Goal: Transaction & Acquisition: Book appointment/travel/reservation

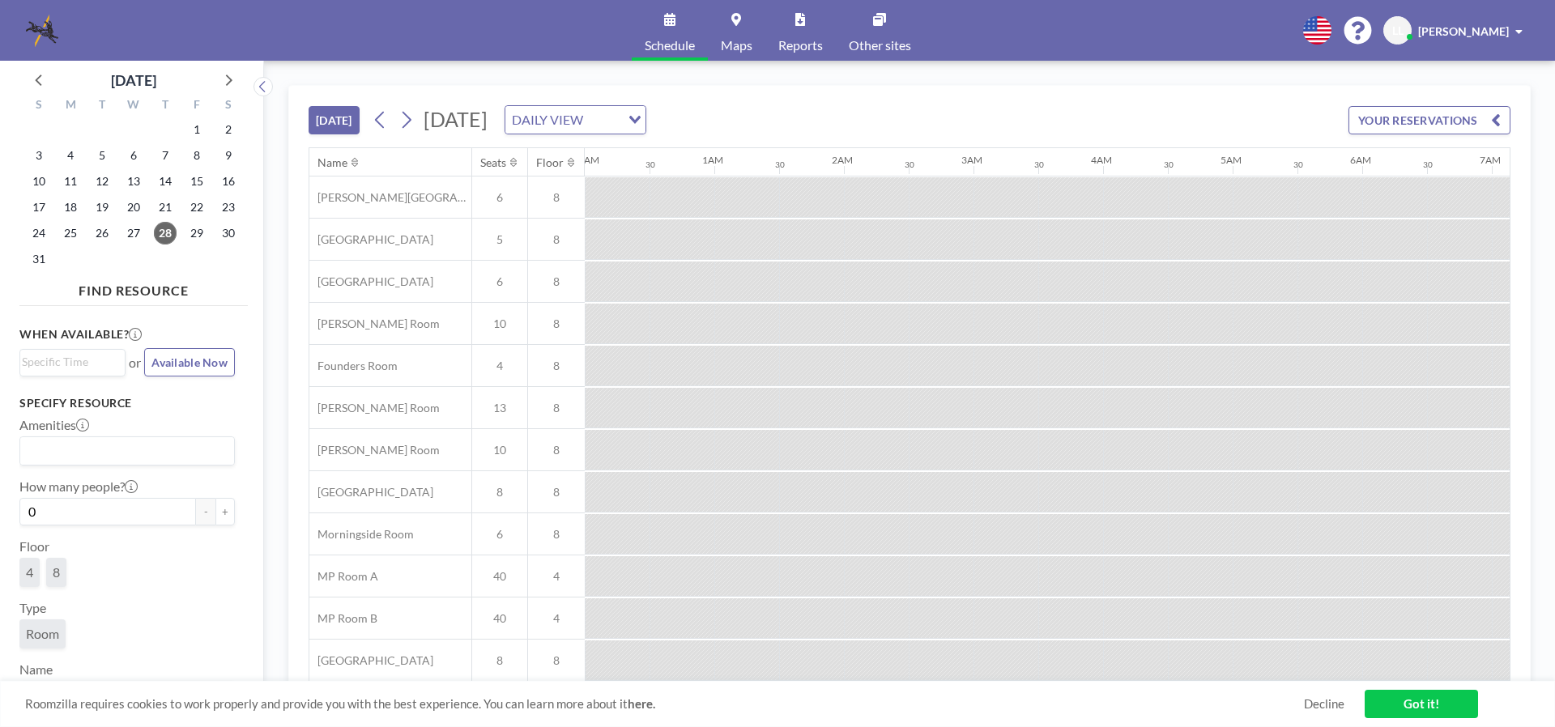
scroll to position [0, 1296]
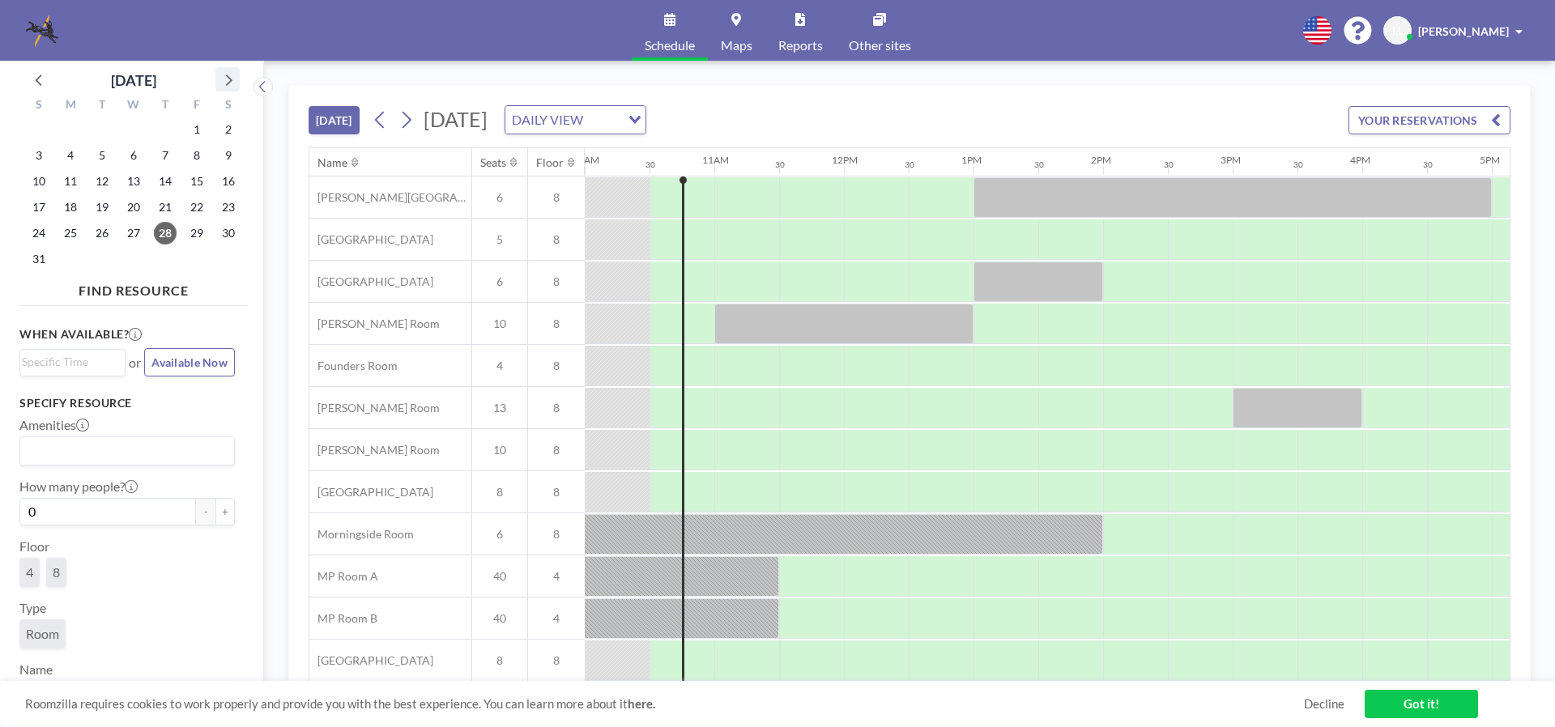
click at [231, 83] on icon at bounding box center [227, 79] width 21 height 21
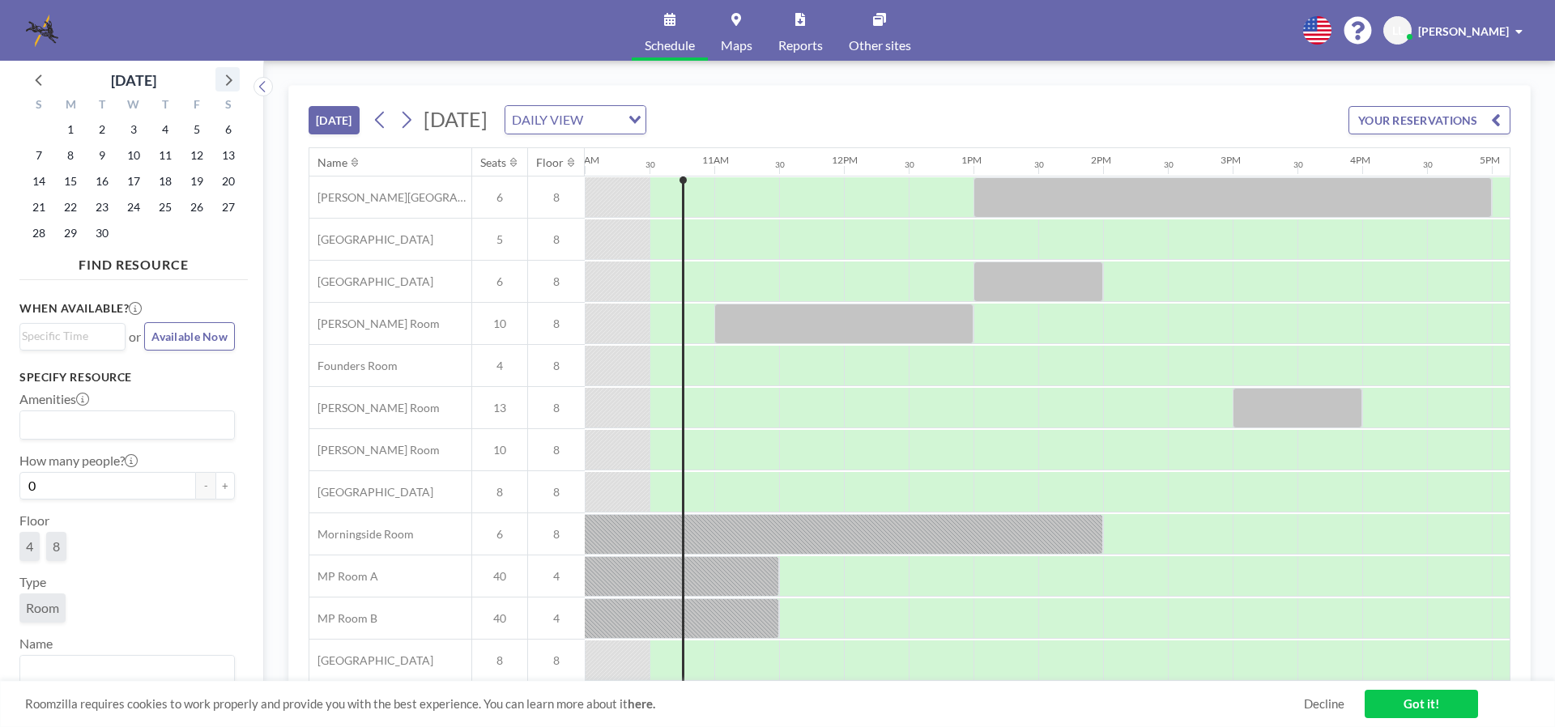
click at [231, 83] on icon at bounding box center [227, 79] width 21 height 21
click at [41, 84] on icon at bounding box center [39, 79] width 21 height 21
click at [98, 232] on span "30" at bounding box center [102, 233] width 23 height 23
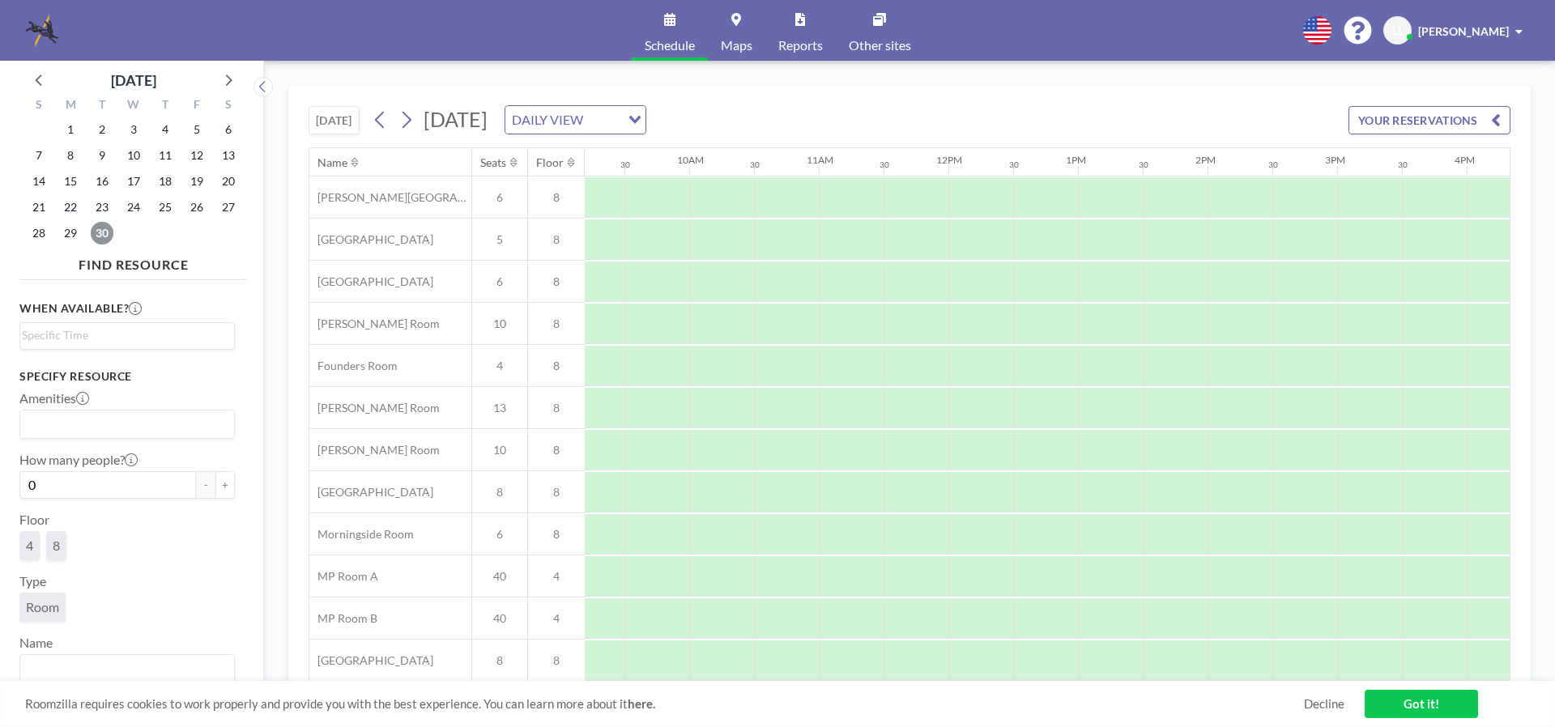
scroll to position [0, 1322]
click at [736, 23] on icon at bounding box center [736, 19] width 10 height 13
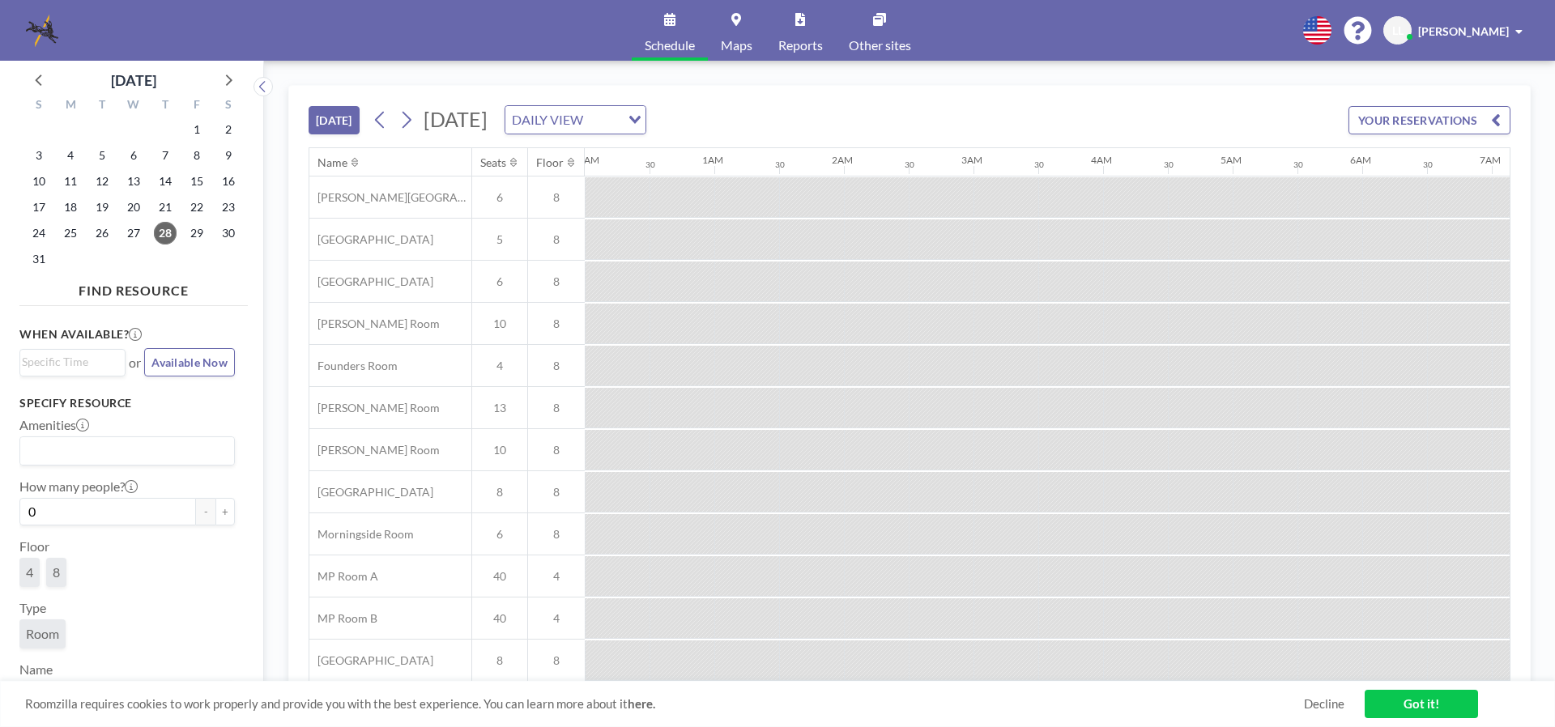
scroll to position [0, 1296]
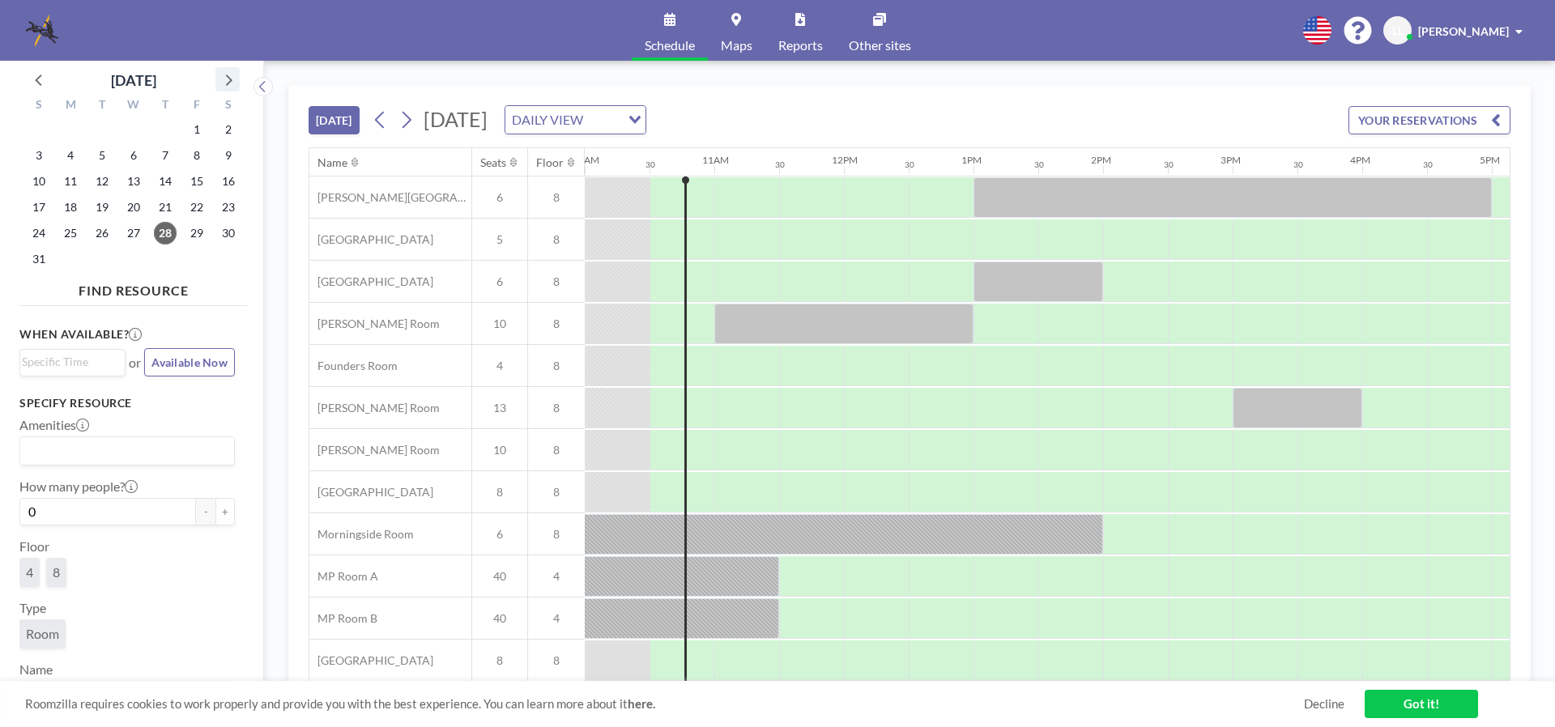
click at [222, 76] on icon at bounding box center [227, 79] width 21 height 21
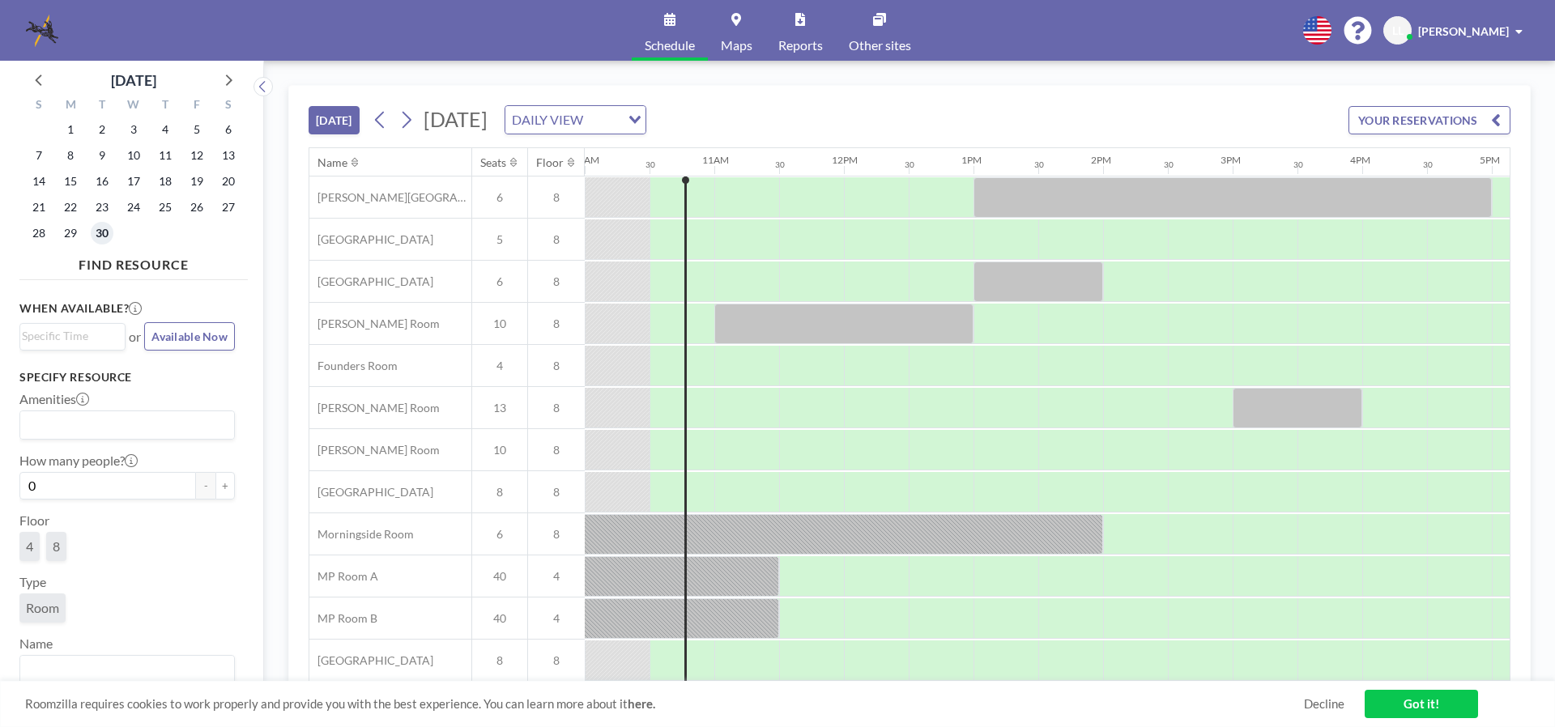
click at [100, 231] on span "30" at bounding box center [102, 233] width 23 height 23
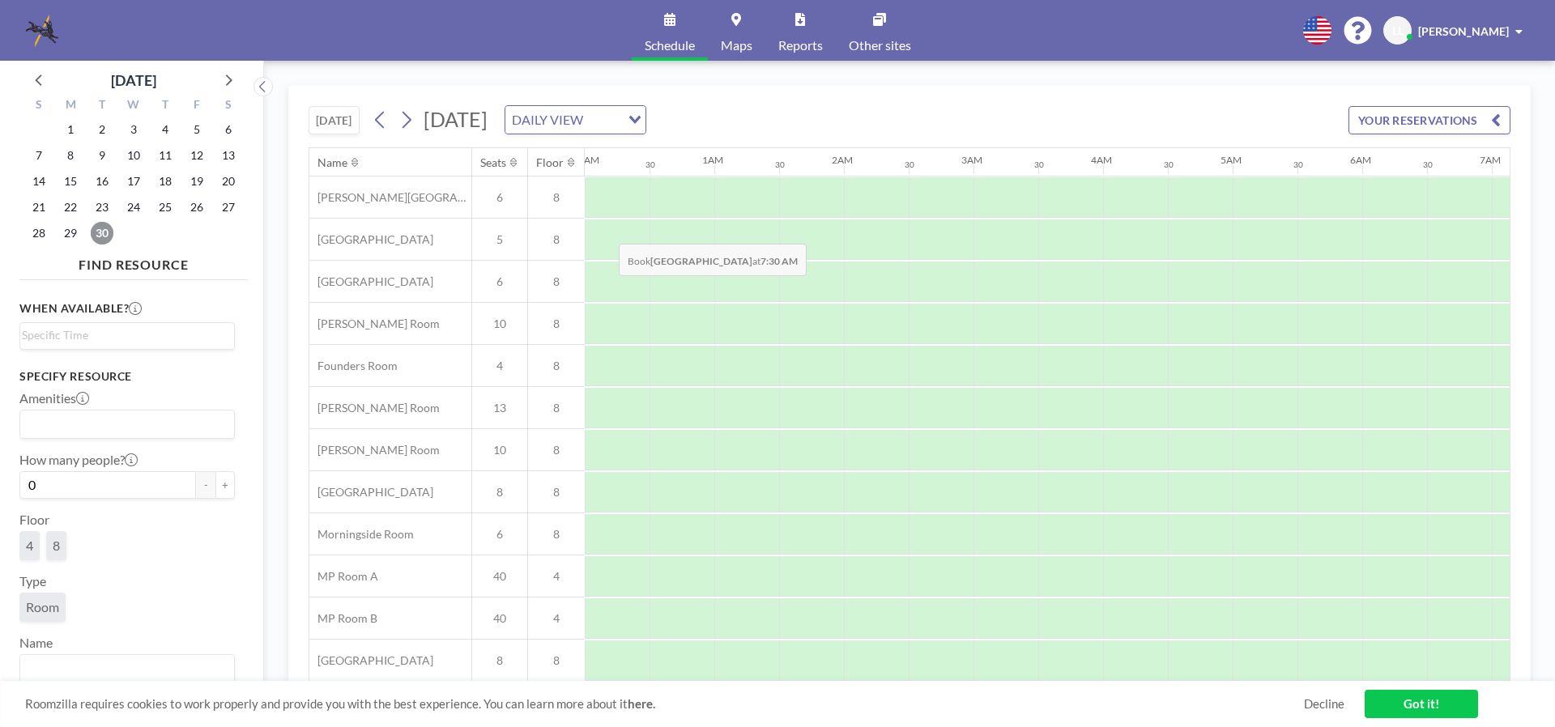
scroll to position [0, 972]
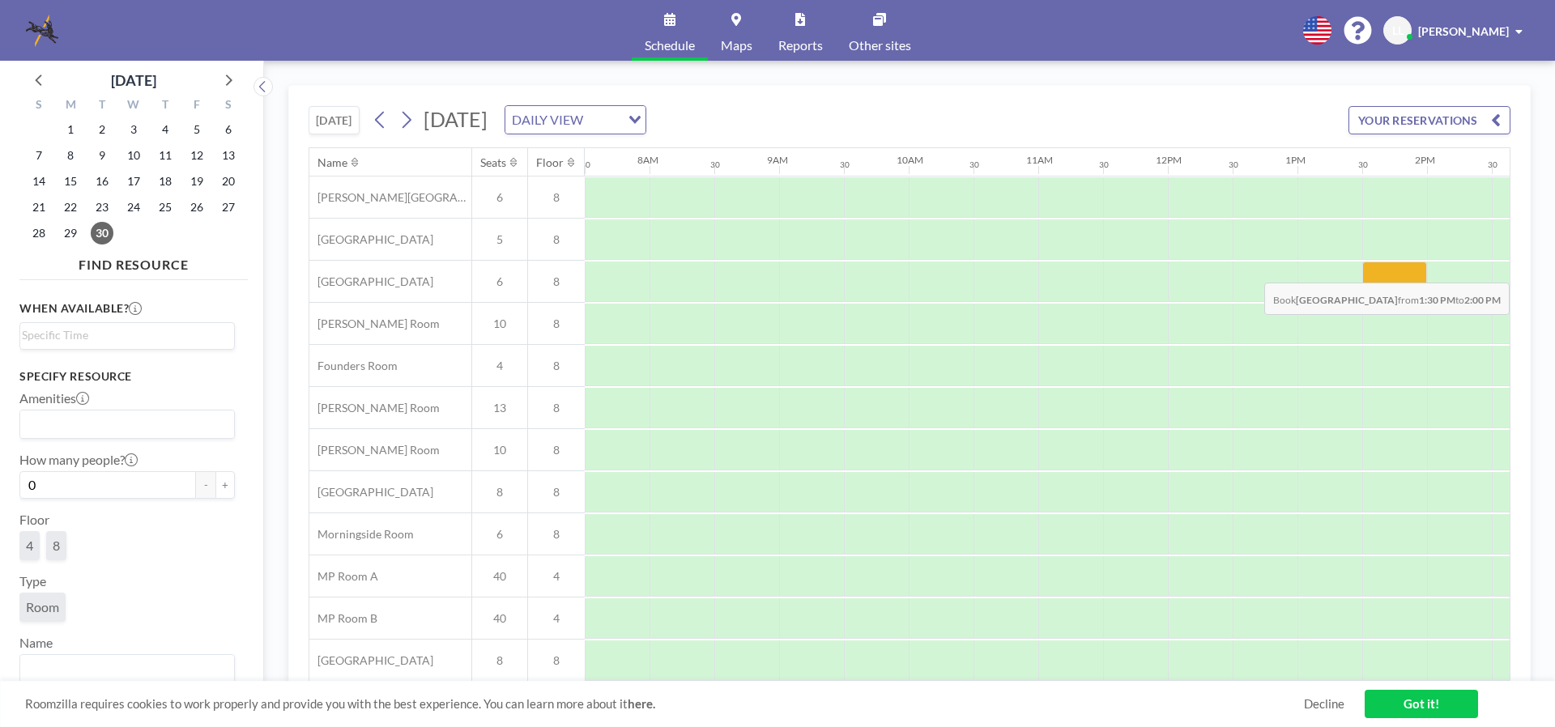
click at [1384, 270] on div at bounding box center [1394, 282] width 65 height 40
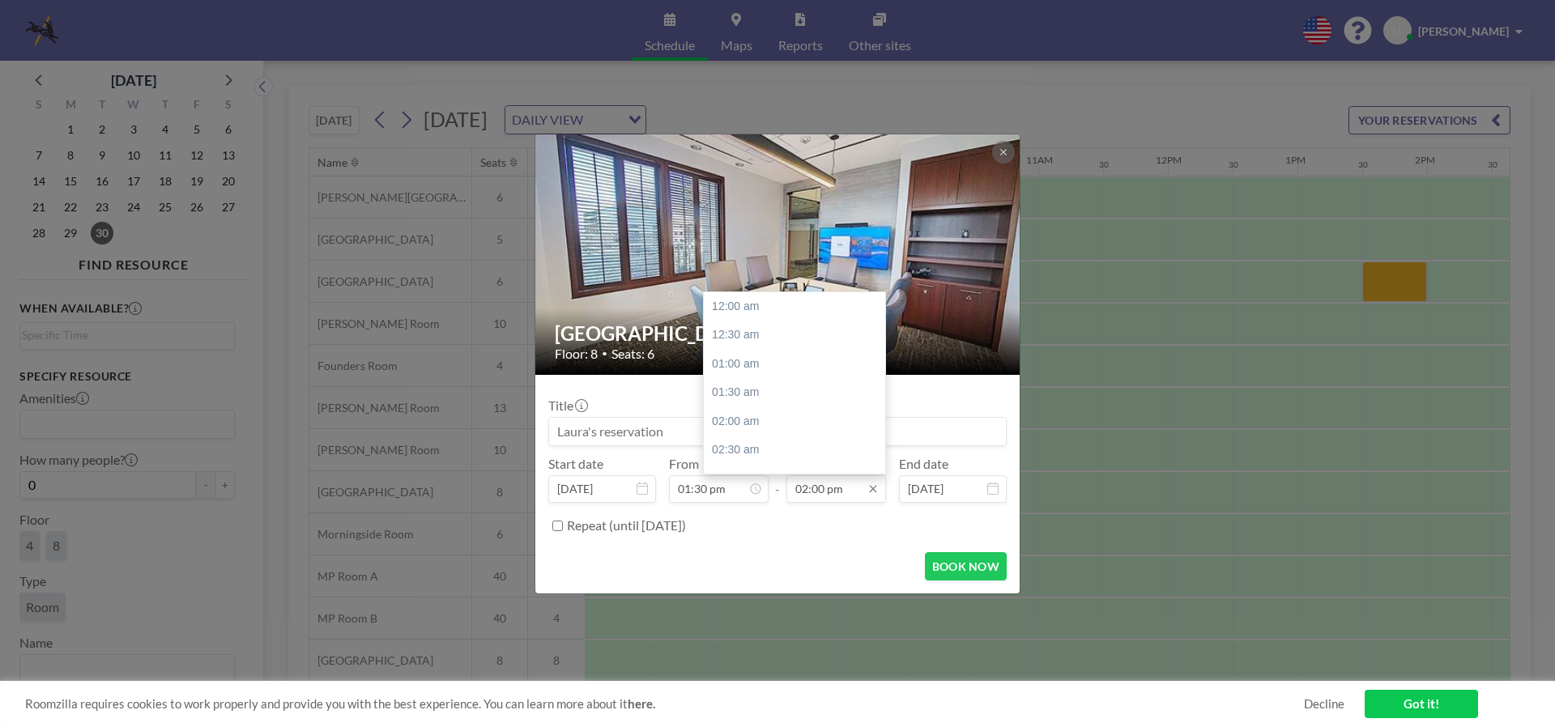
scroll to position [807, 0]
click at [836, 489] on input "02:00 pm" at bounding box center [836, 489] width 100 height 28
click at [811, 488] on input "02:00 pm" at bounding box center [836, 489] width 100 height 28
click at [841, 492] on input "02:00 pm" at bounding box center [836, 489] width 100 height 28
click at [841, 493] on input "02:00 pm" at bounding box center [836, 489] width 100 height 28
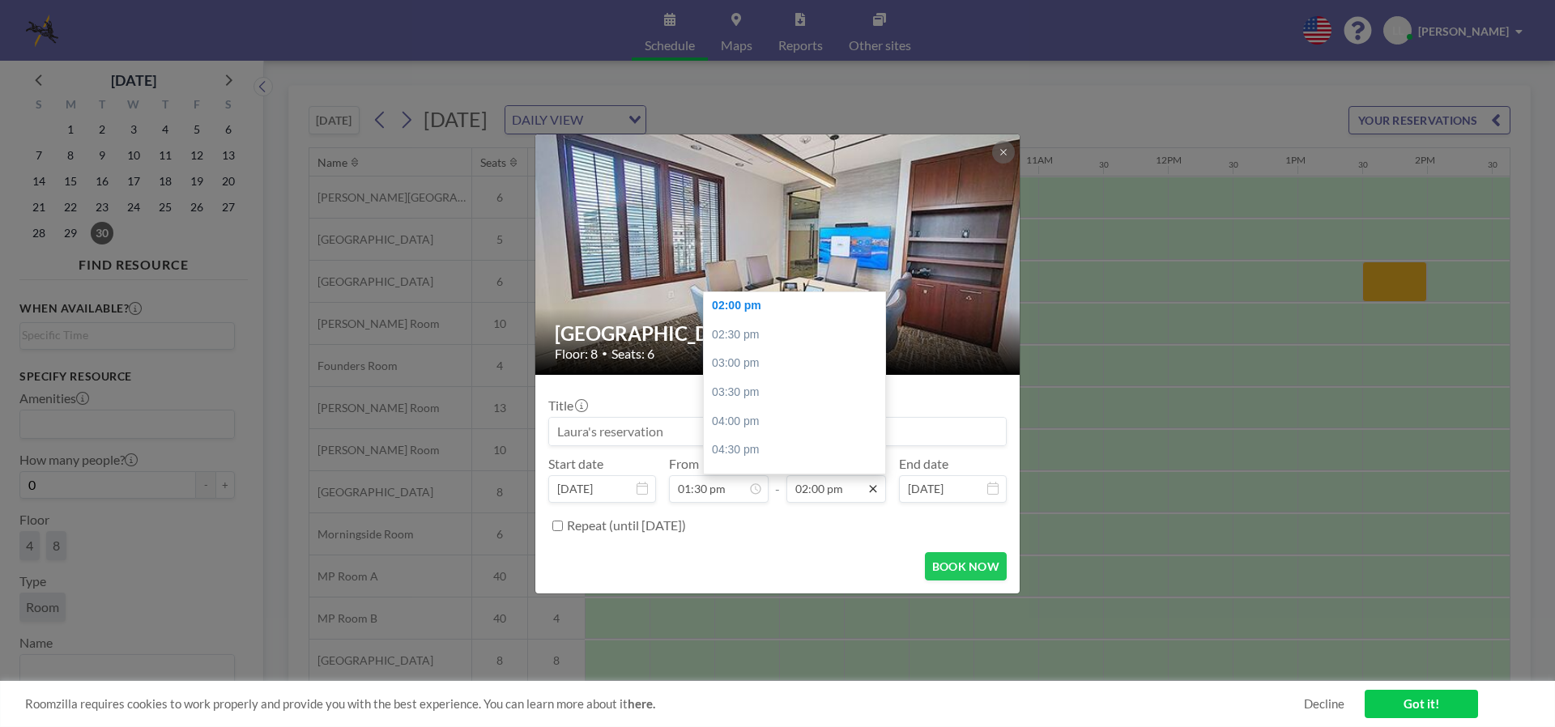
click at [871, 489] on icon at bounding box center [873, 489] width 13 height 13
click at [749, 407] on div "05:00 pm" at bounding box center [799, 398] width 190 height 29
type input "05:00 pm"
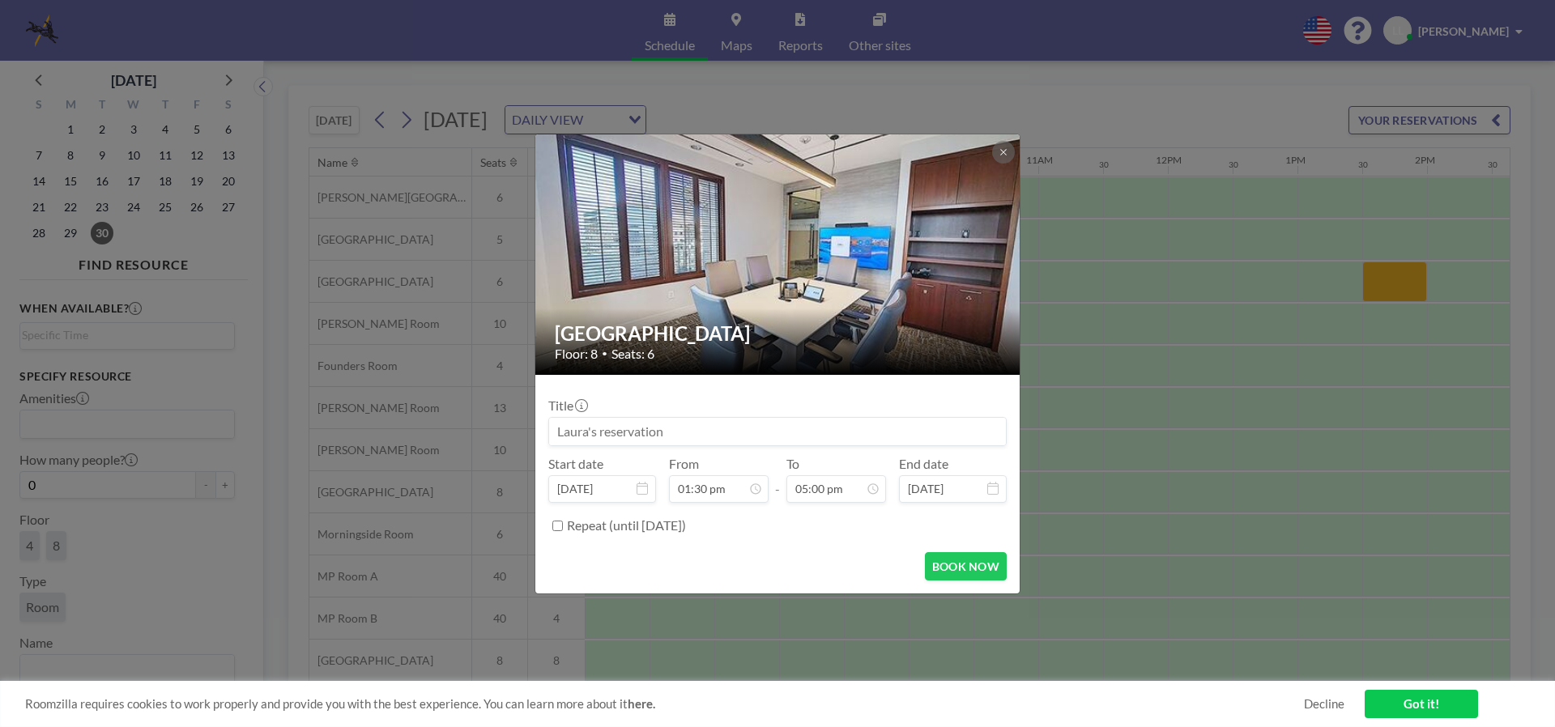
scroll to position [0, 0]
click at [679, 428] on input at bounding box center [777, 432] width 457 height 28
drag, startPoint x: 689, startPoint y: 433, endPoint x: 679, endPoint y: 430, distance: 11.0
click at [686, 433] on input at bounding box center [777, 432] width 457 height 28
drag, startPoint x: 679, startPoint y: 430, endPoint x: 455, endPoint y: 424, distance: 223.6
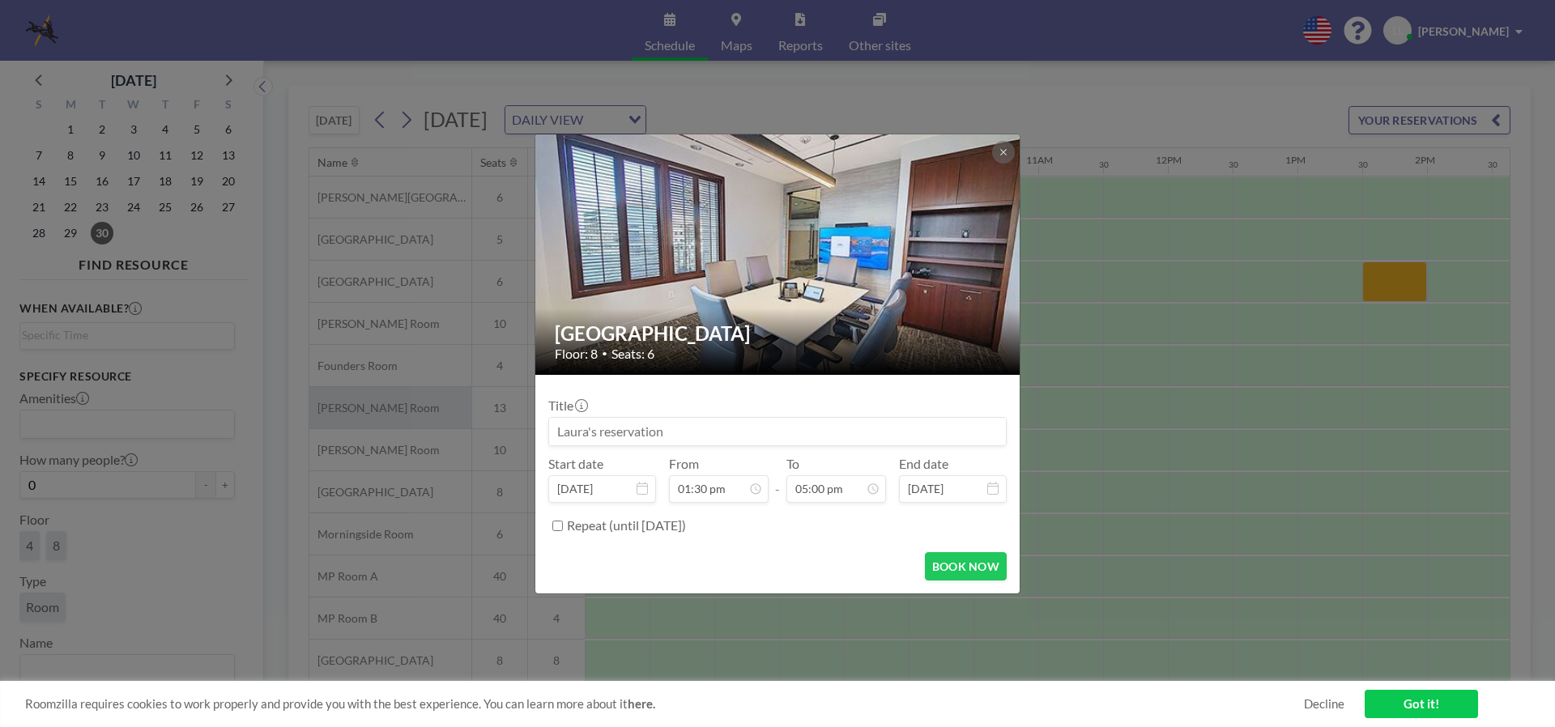
click at [455, 424] on div "Buckhead Room Floor: 8 • Seats: 6 Title Start date Sep 30, 2025 From 01:30 pm -…" at bounding box center [777, 363] width 1555 height 727
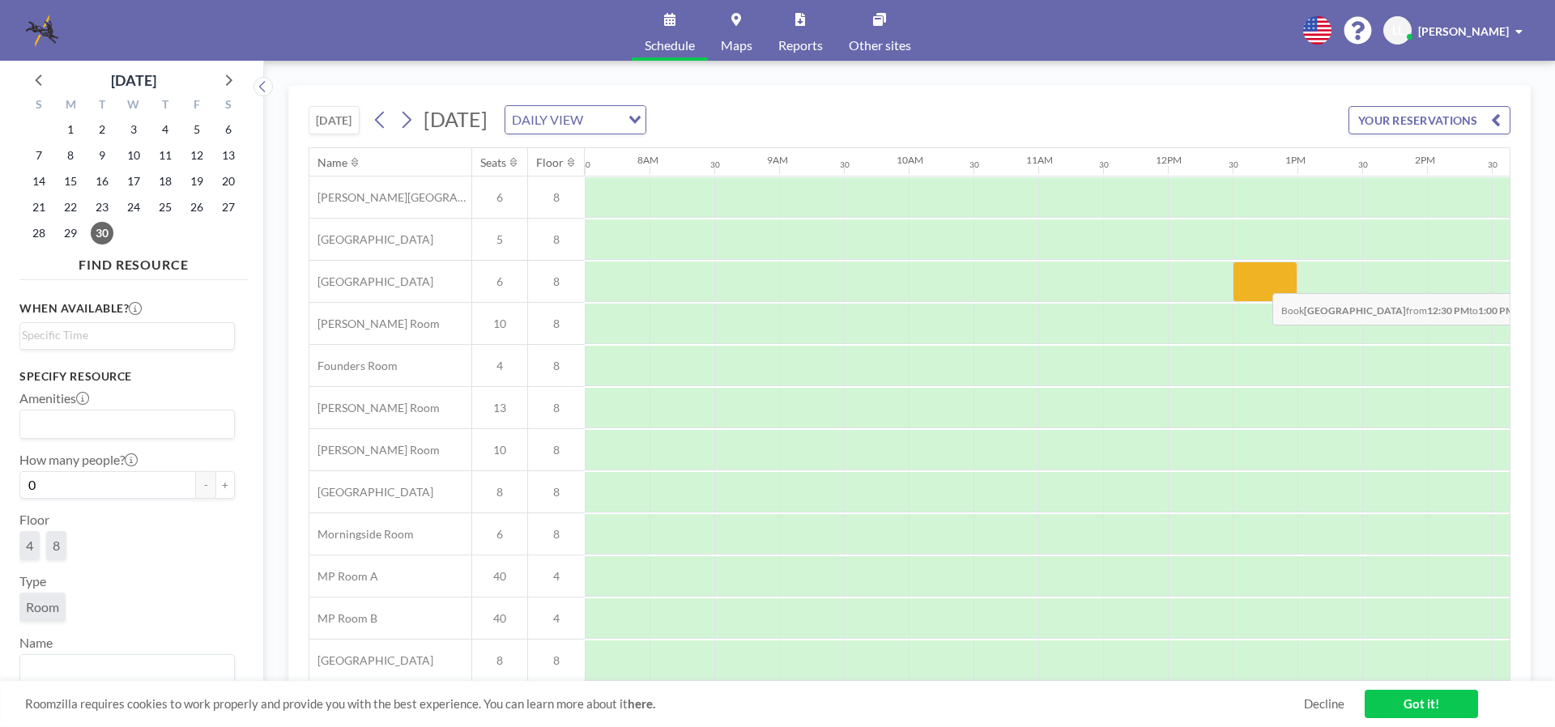
click at [1259, 281] on div at bounding box center [1265, 282] width 65 height 40
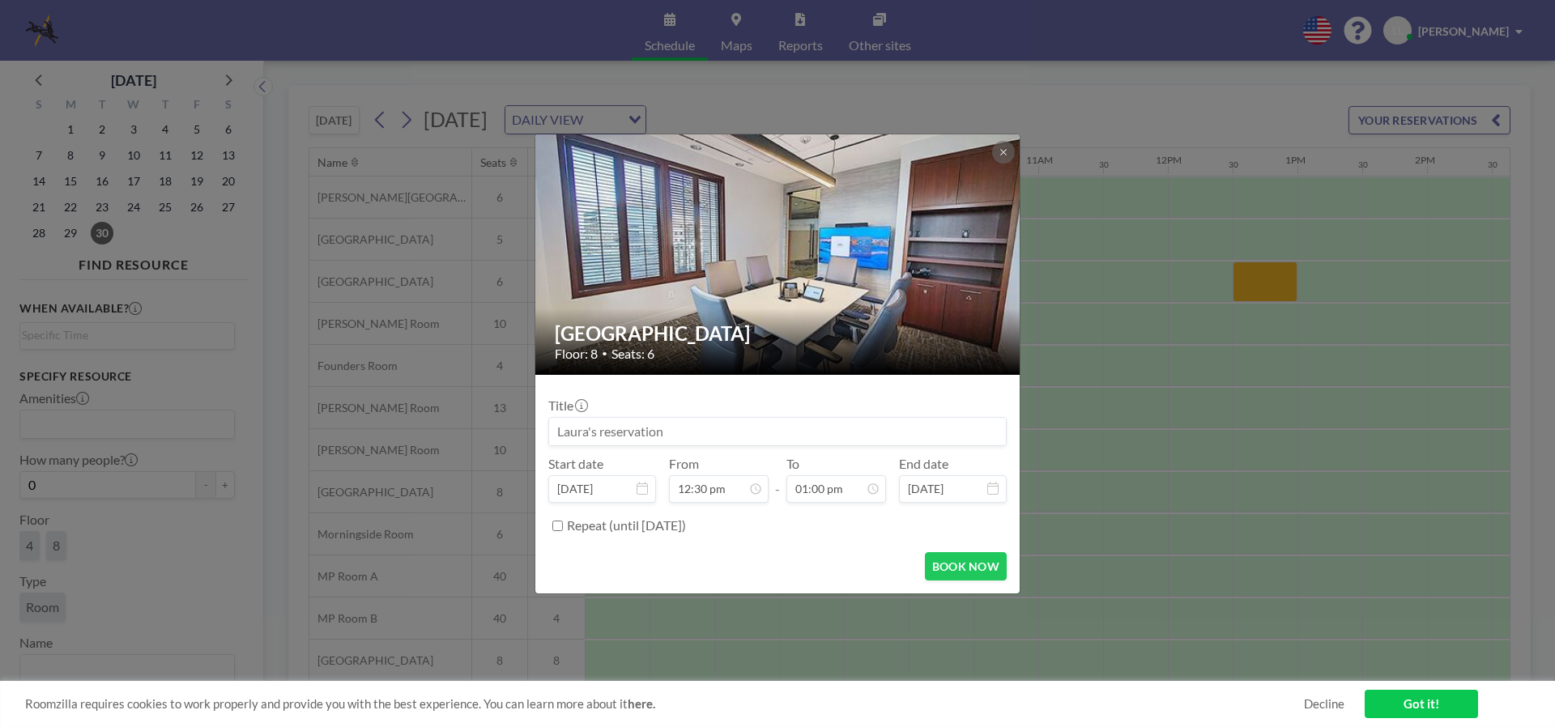
click at [694, 431] on input at bounding box center [777, 432] width 457 height 28
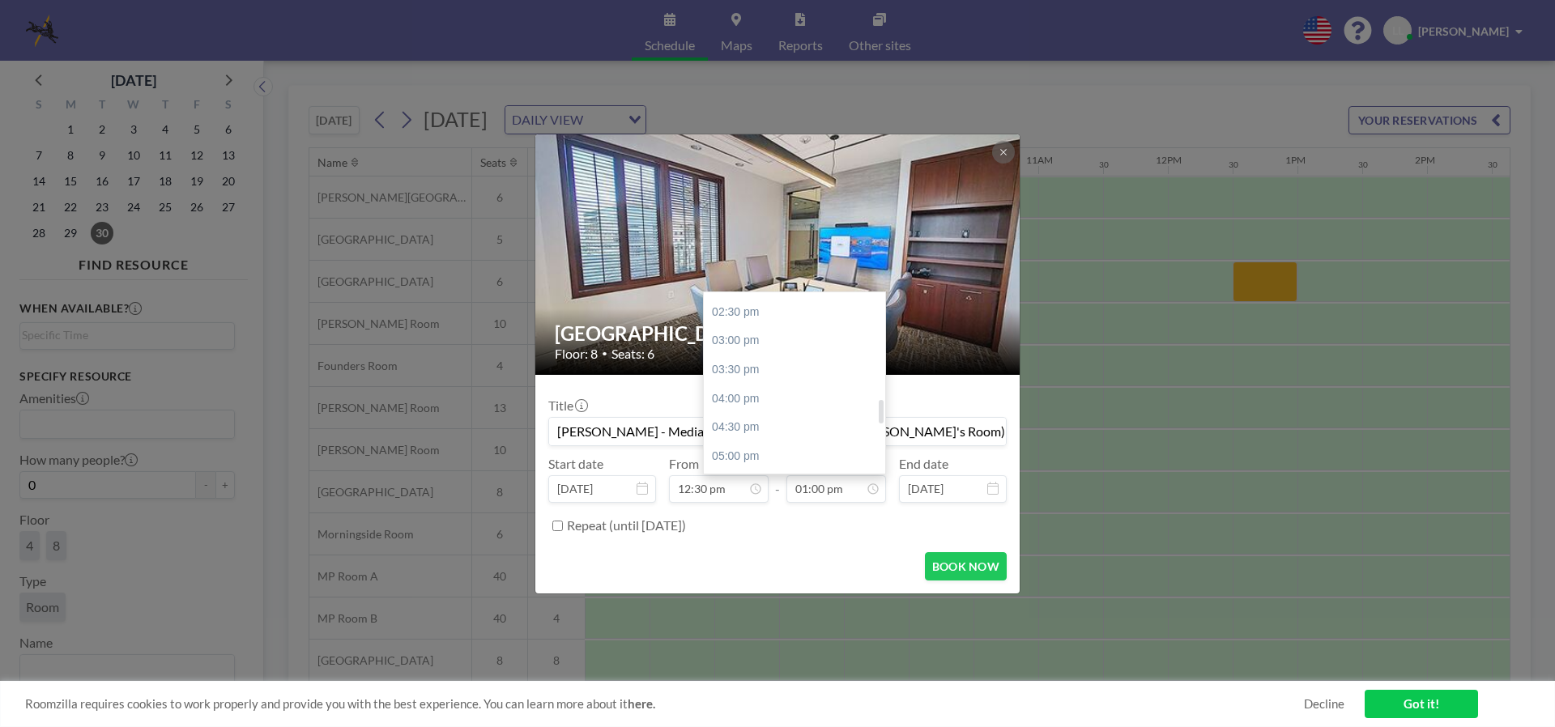
scroll to position [911, 0]
type input "[PERSON_NAME] - Mediation for [PERSON_NAME] ([PERSON_NAME]'s Room)"
click at [751, 381] on div "05:00 pm" at bounding box center [799, 375] width 190 height 29
type input "05:00 pm"
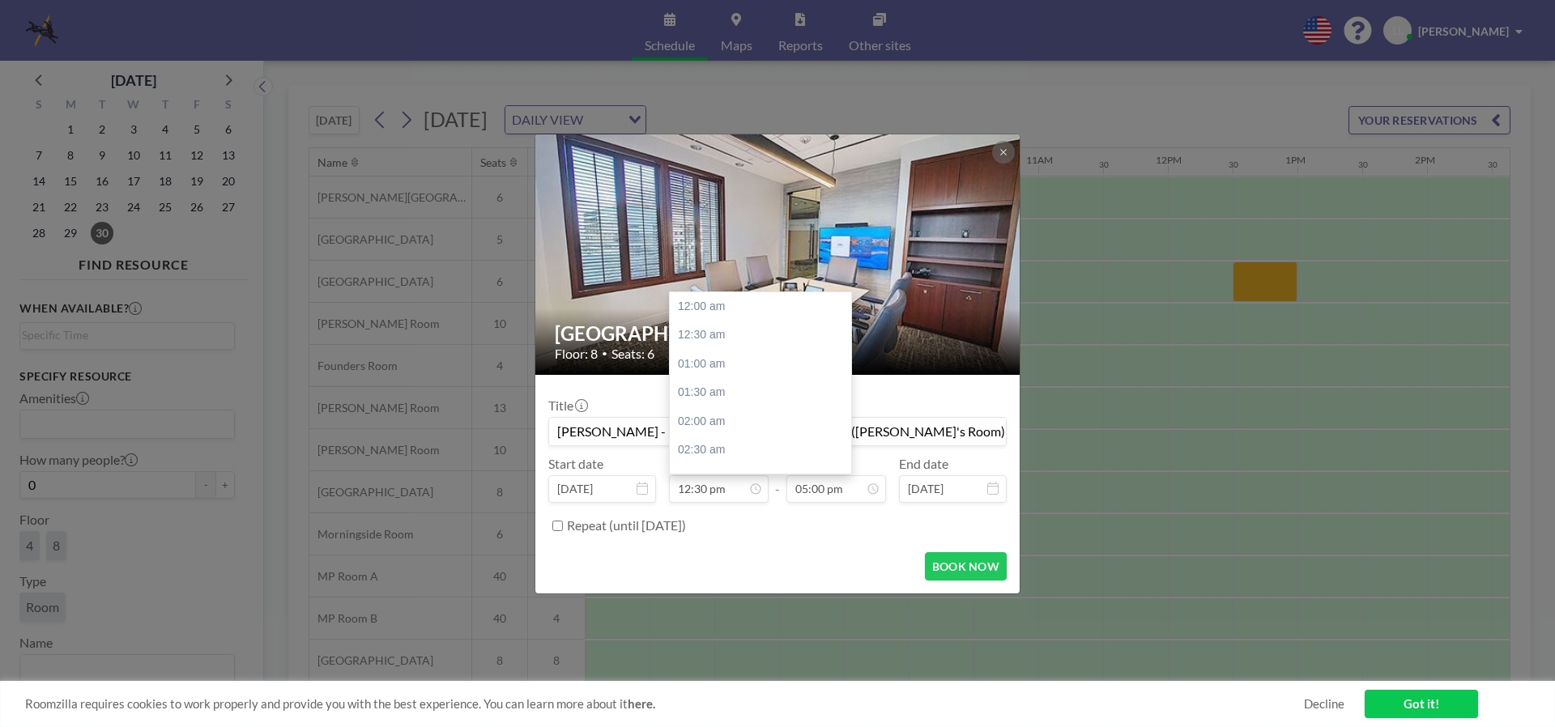
scroll to position [721, 0]
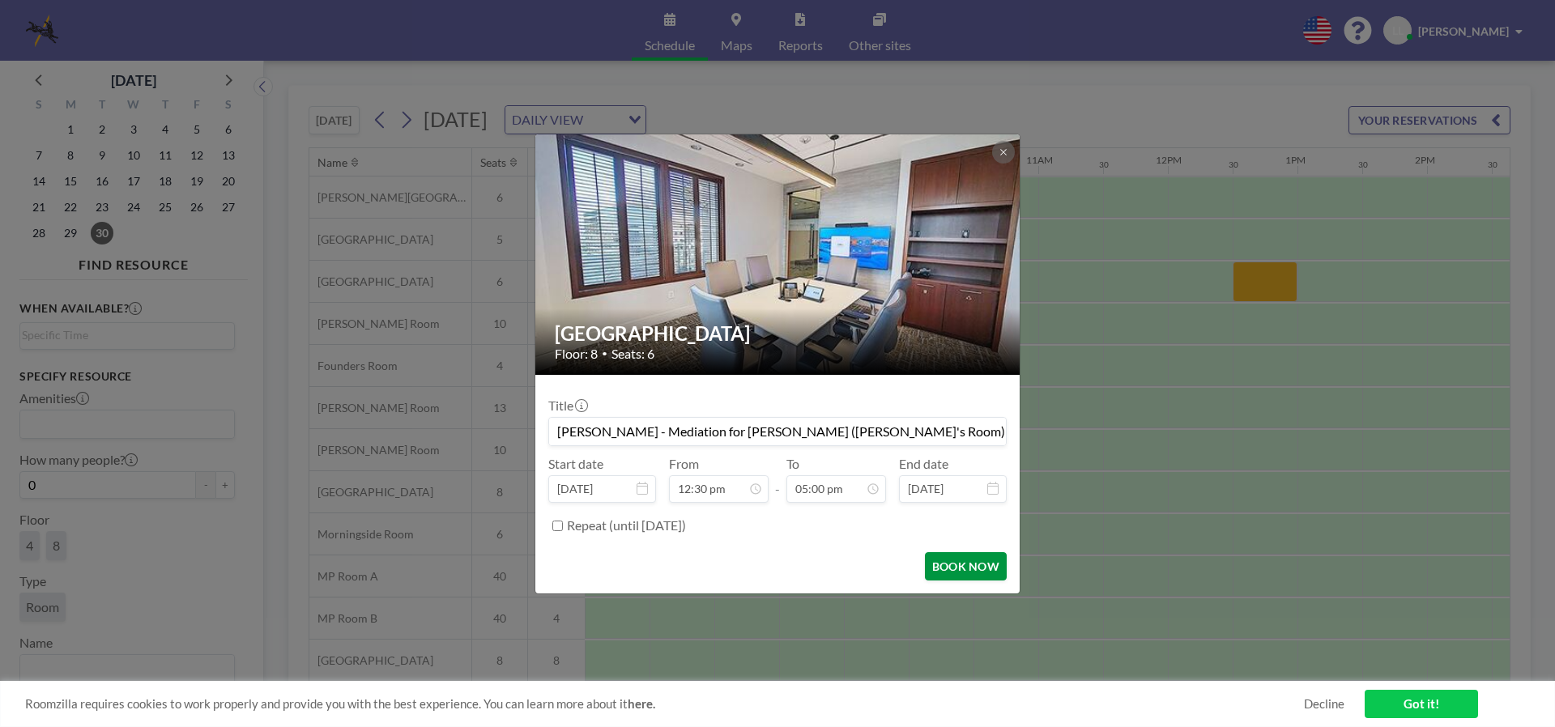
click at [975, 566] on button "BOOK NOW" at bounding box center [966, 566] width 82 height 28
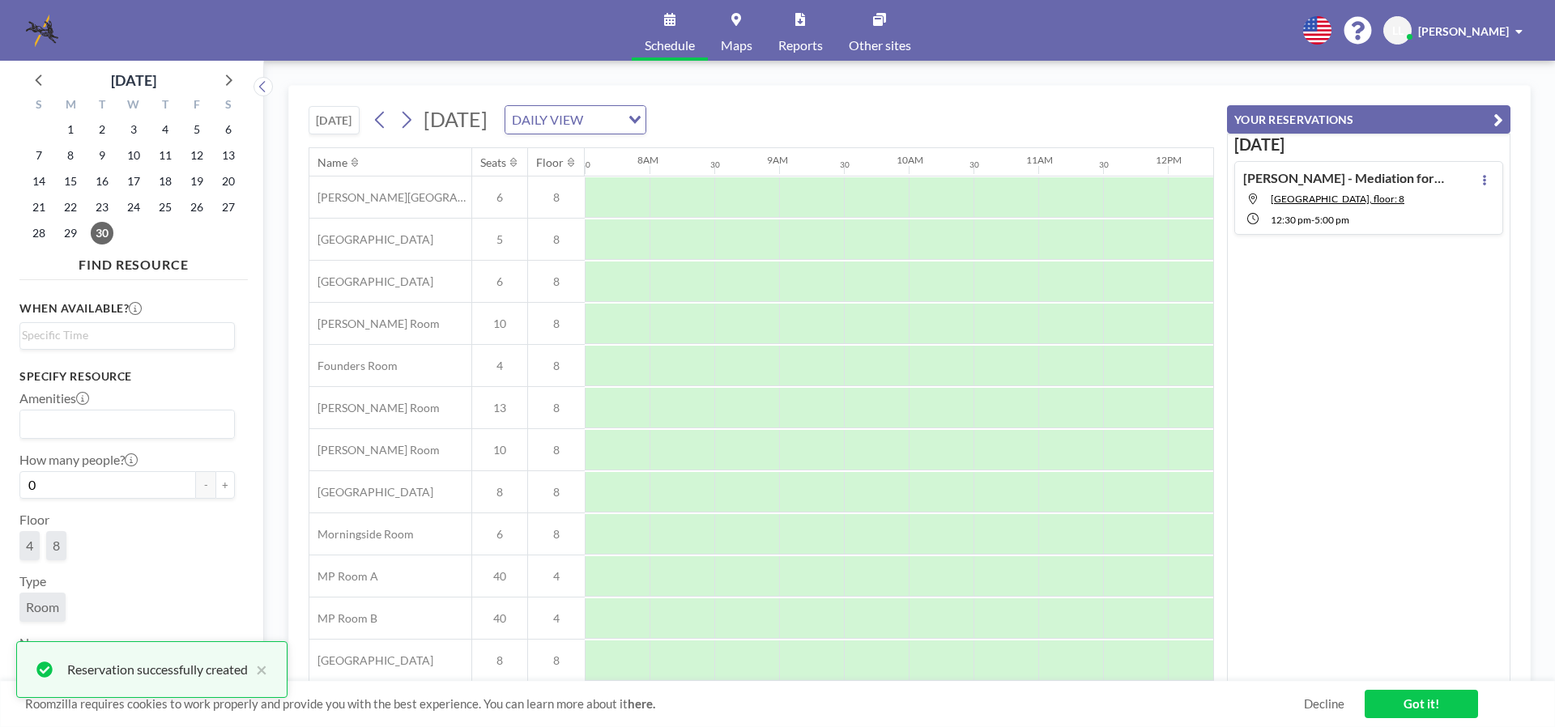
click at [1499, 124] on icon "button" at bounding box center [1498, 119] width 10 height 19
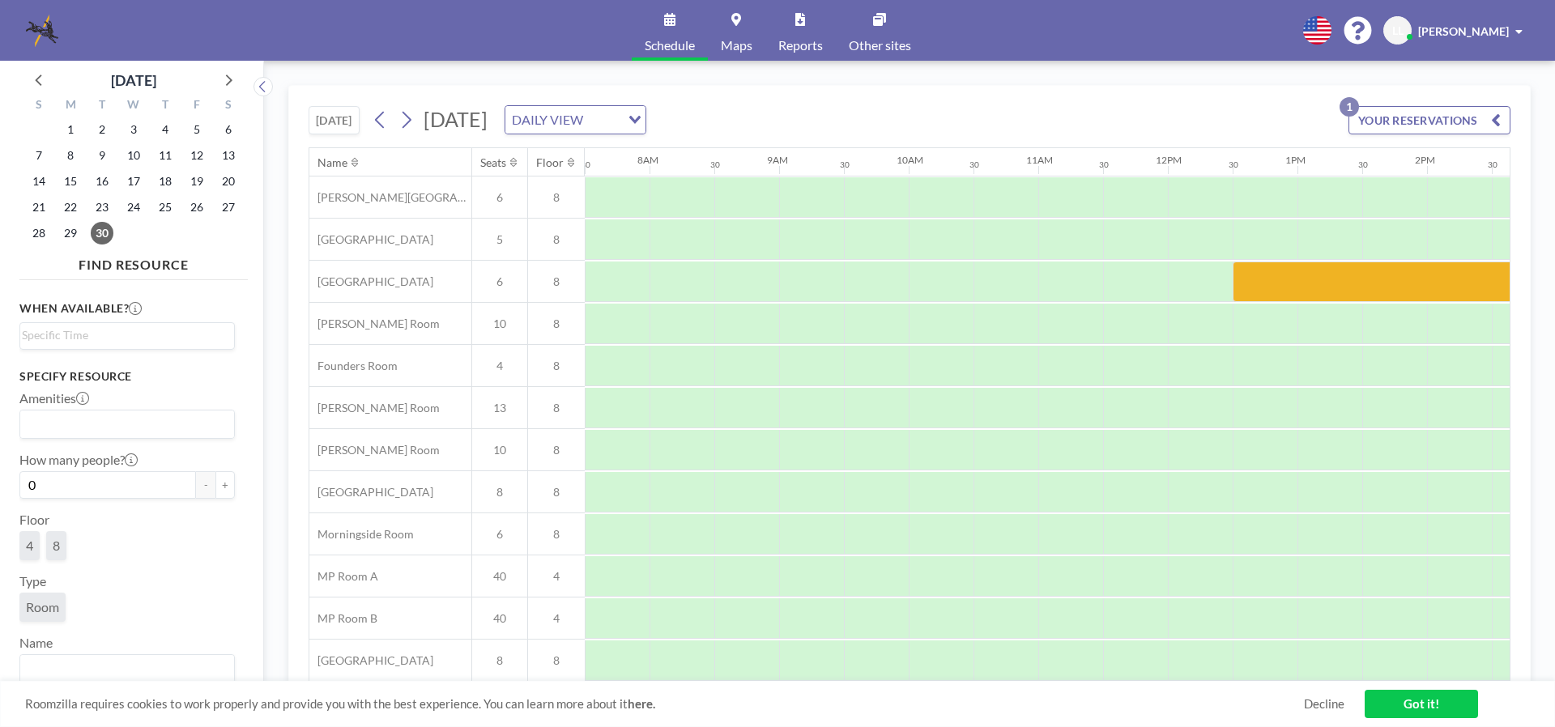
click at [727, 44] on span "Maps" at bounding box center [737, 45] width 32 height 13
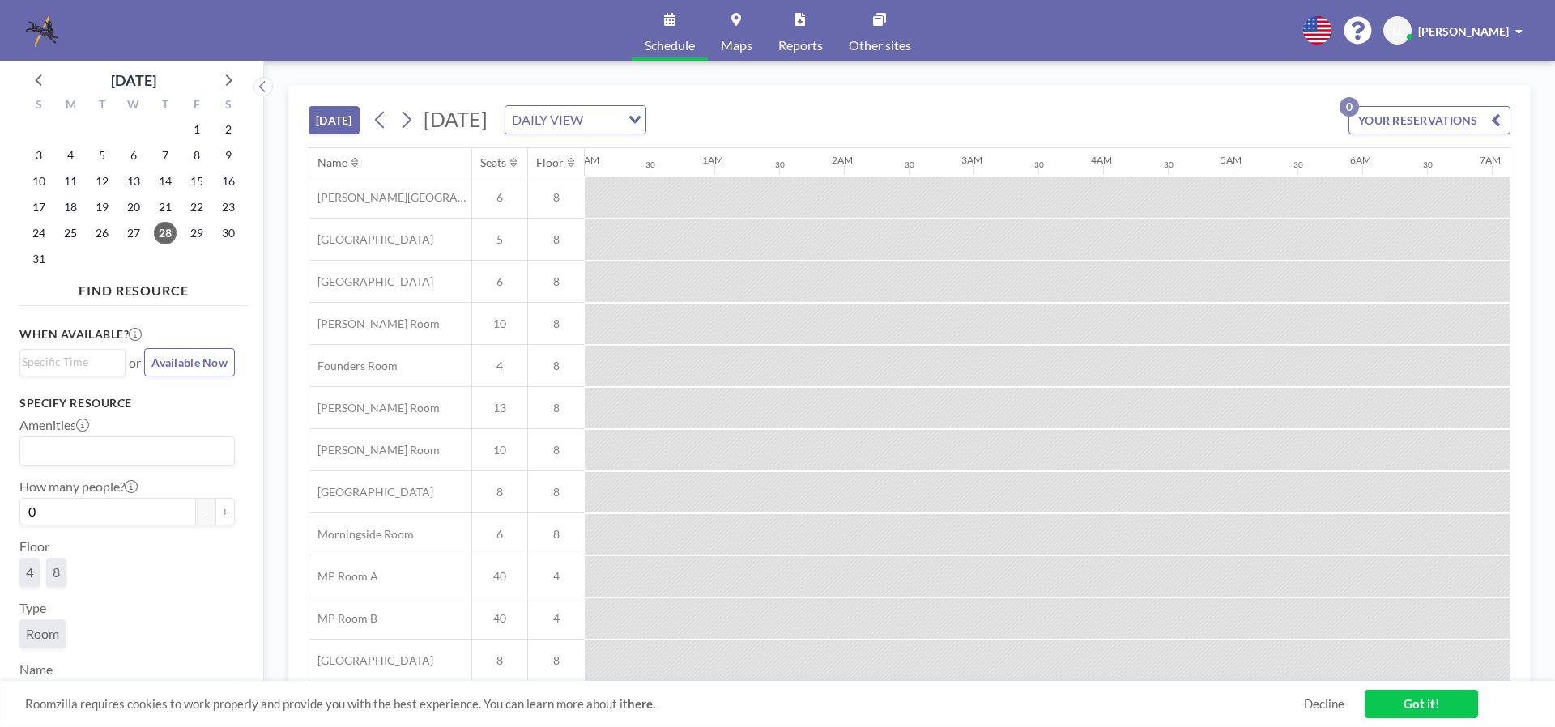
scroll to position [0, 1296]
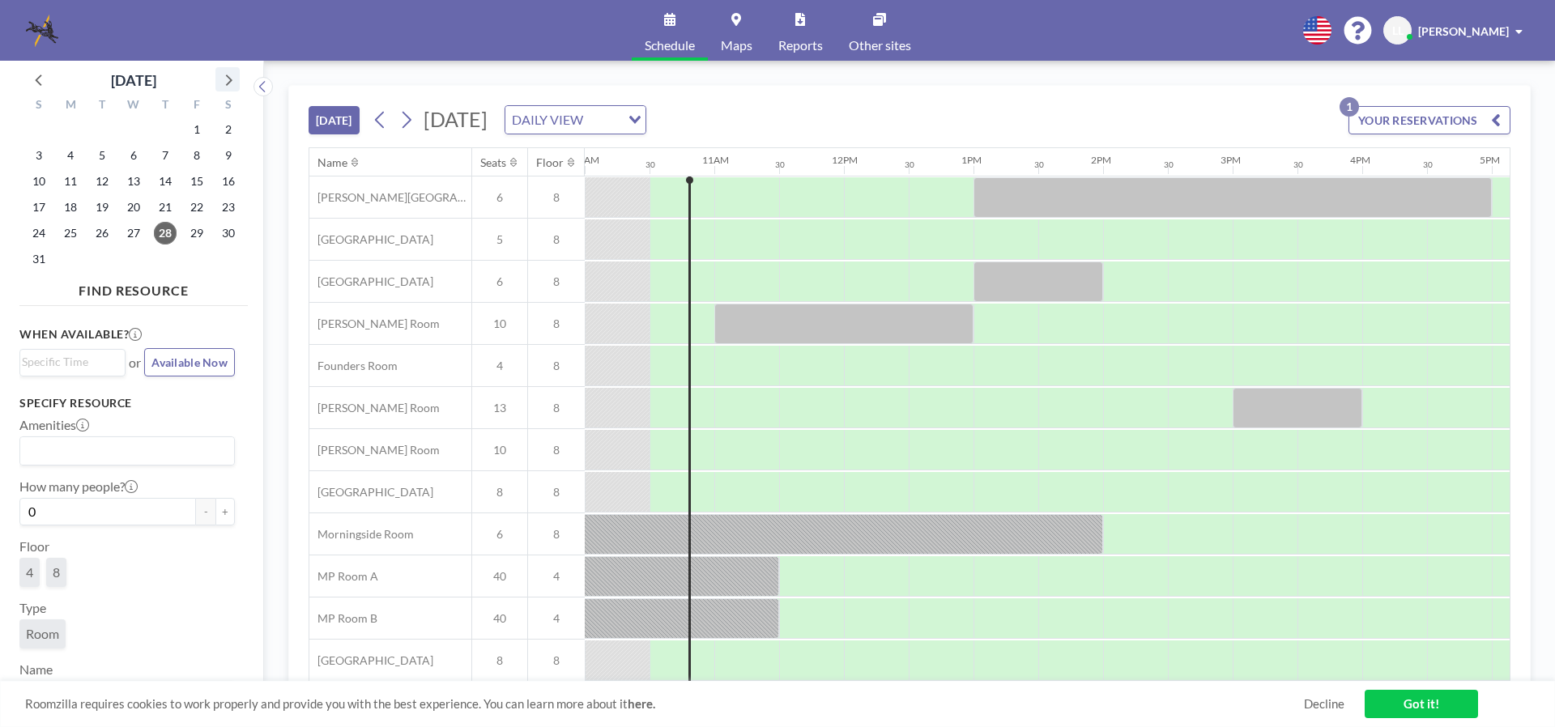
click at [232, 79] on icon at bounding box center [227, 79] width 21 height 21
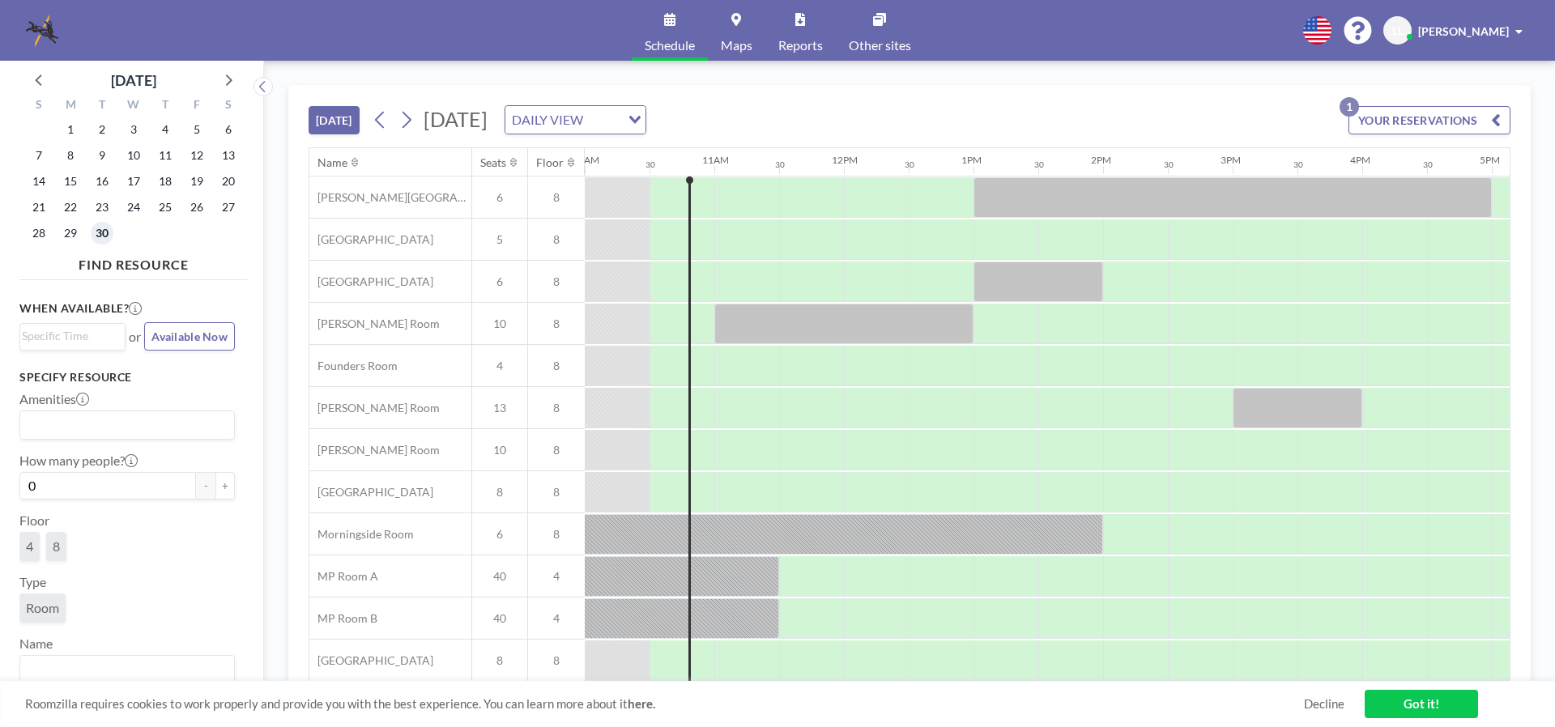
click at [104, 230] on span "30" at bounding box center [102, 233] width 23 height 23
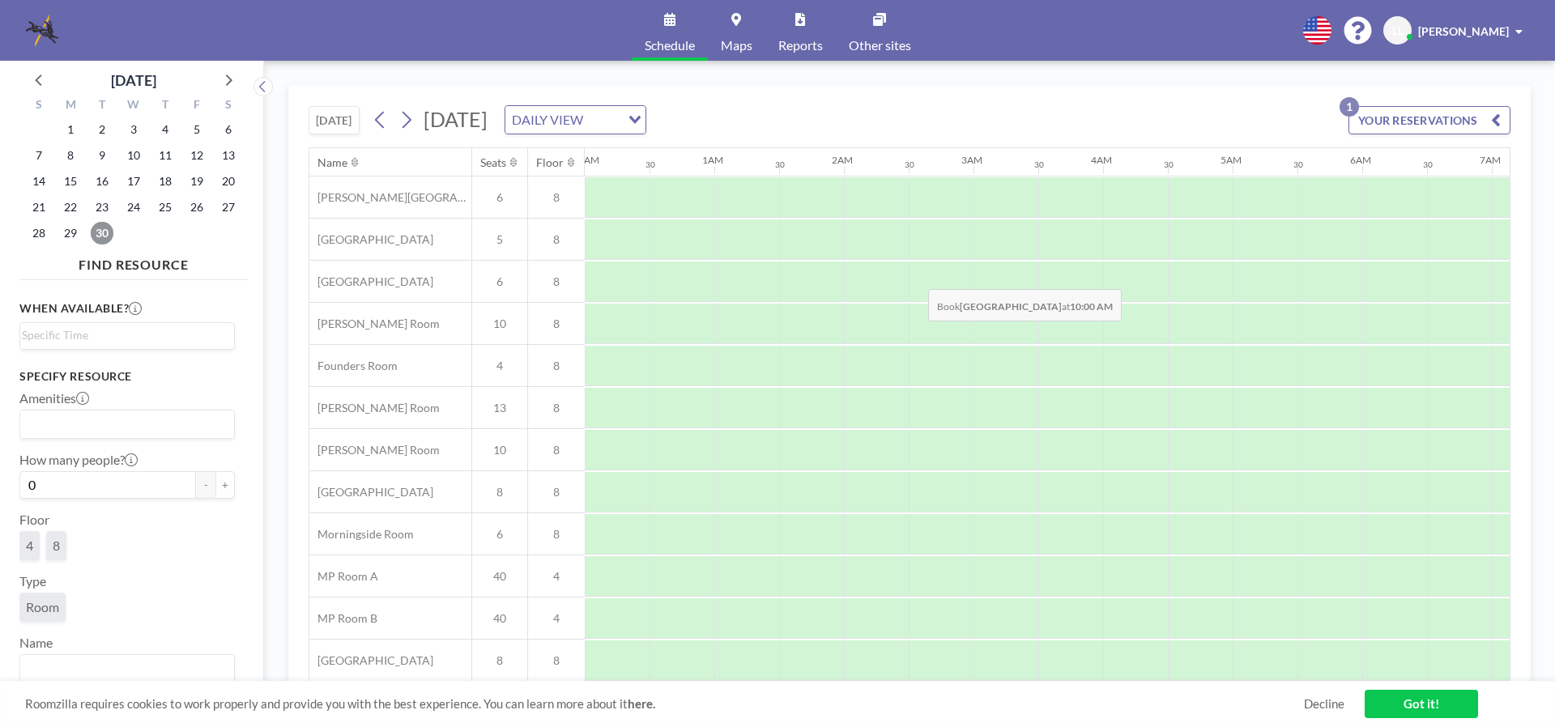
scroll to position [0, 972]
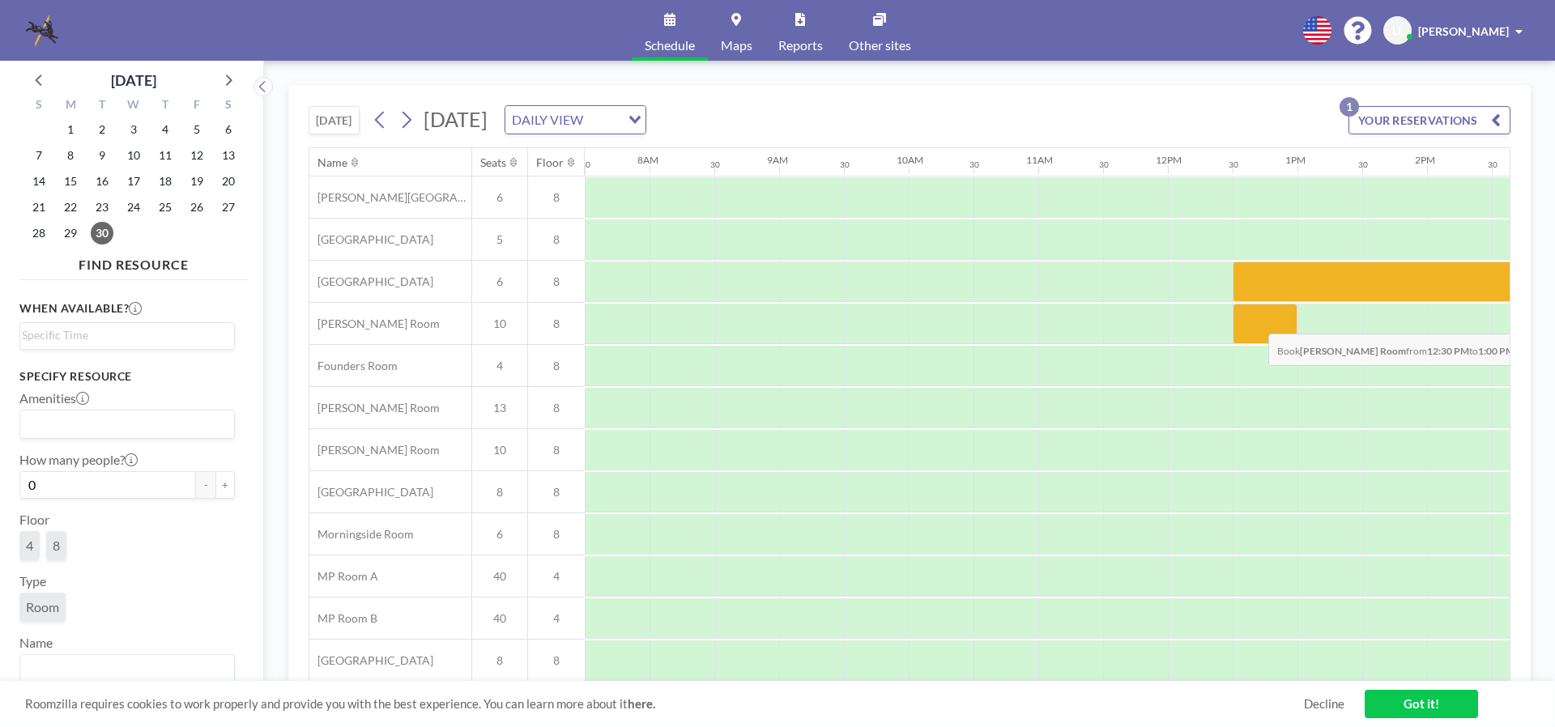
click at [1255, 322] on div at bounding box center [1265, 324] width 65 height 40
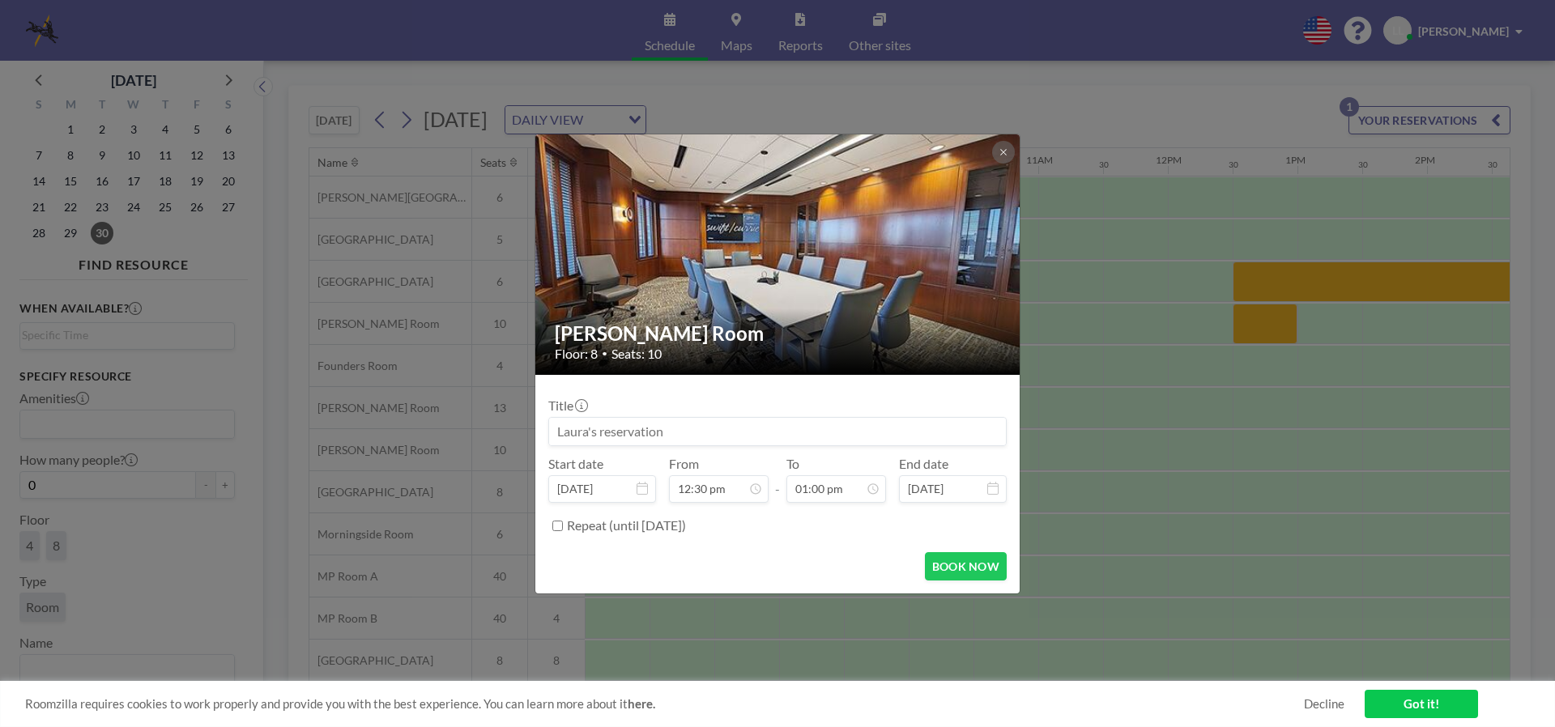
click at [688, 435] on input at bounding box center [777, 432] width 457 height 28
click at [1271, 285] on div "[PERSON_NAME] Room Floor: 8 • Seats: 10 Title Start date [DATE] From 12:30 pm -…" at bounding box center [777, 363] width 1555 height 727
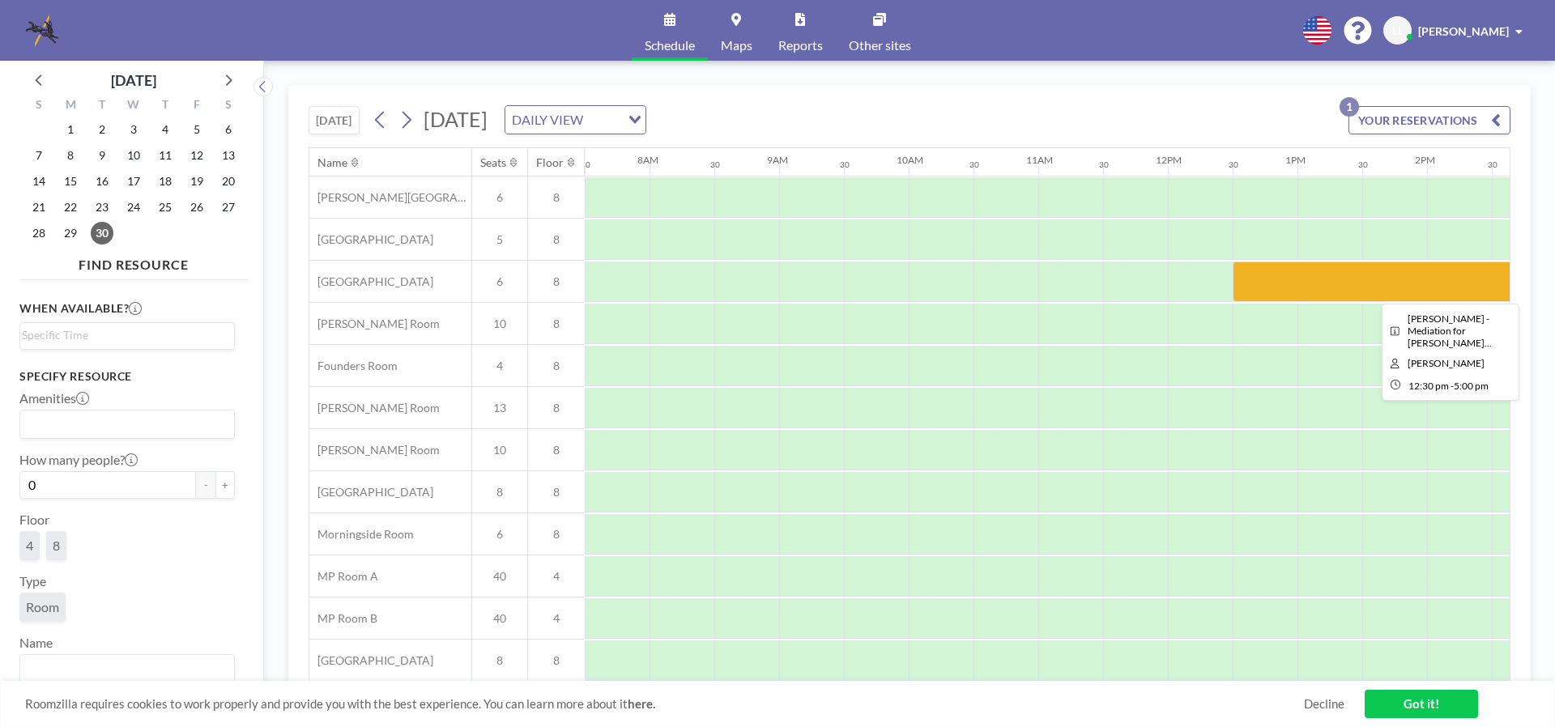
click at [1271, 275] on div at bounding box center [1524, 282] width 583 height 40
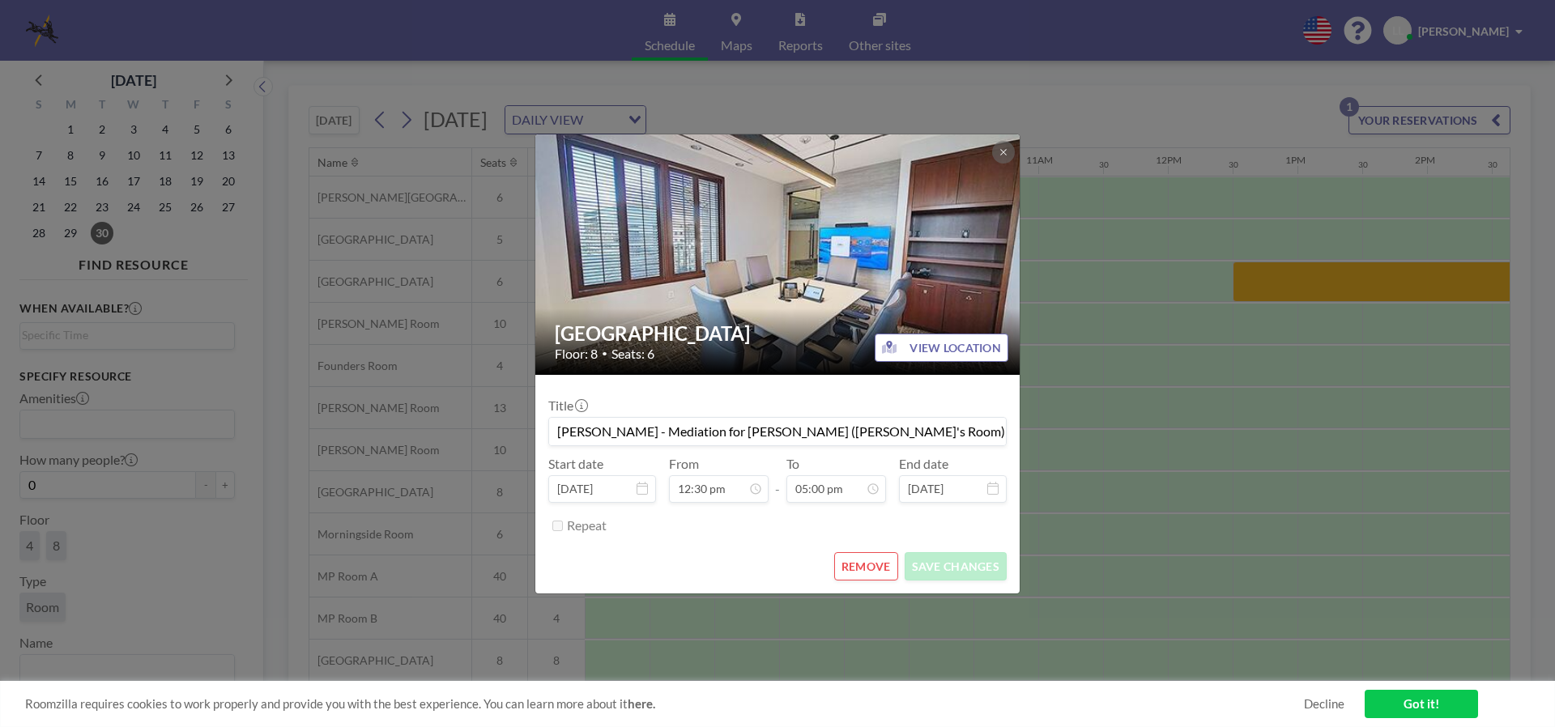
click at [1271, 275] on div "Buckhead Room Floor: 8 • Seats: 6 VIEW LOCATION Title [PERSON_NAME] - Mediation…" at bounding box center [777, 363] width 1555 height 727
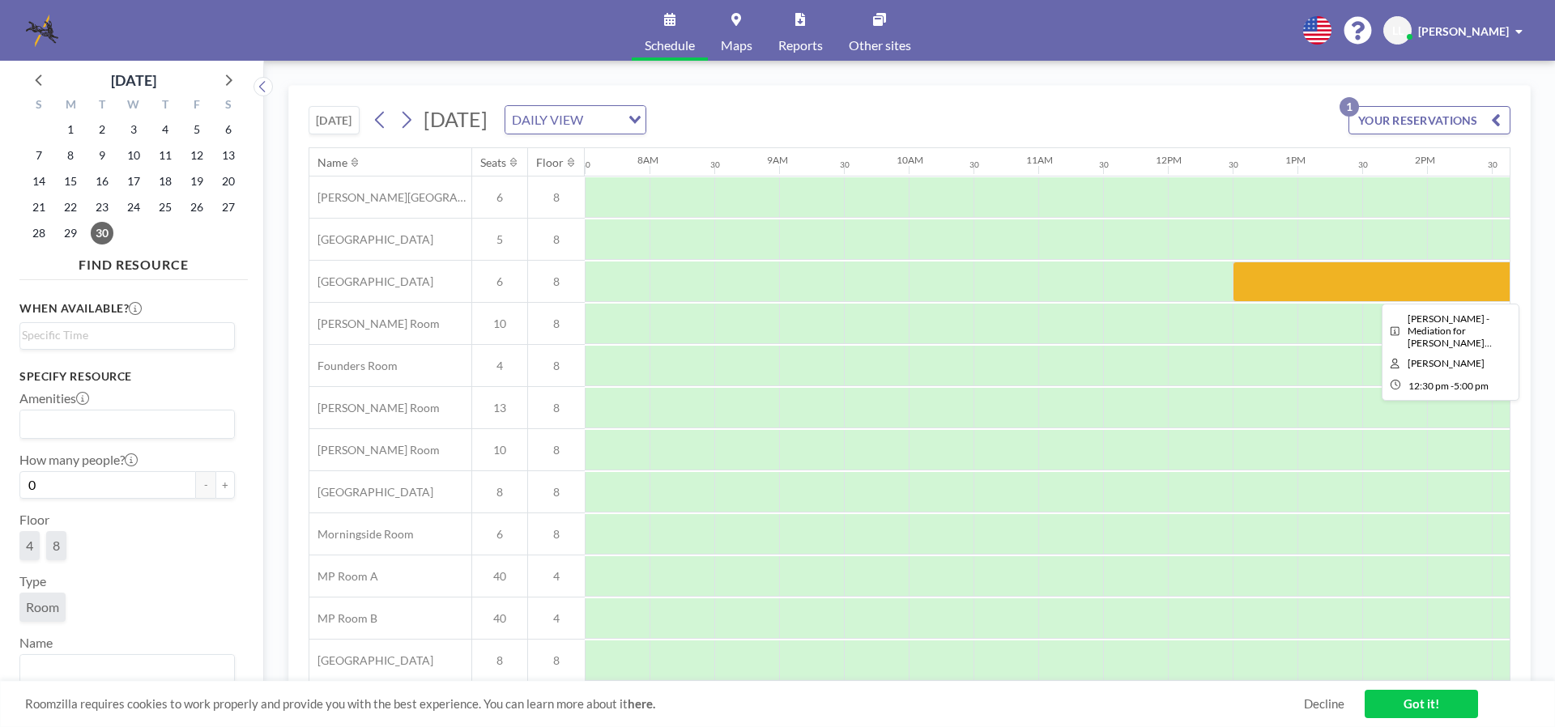
click at [1279, 276] on div at bounding box center [1524, 282] width 583 height 40
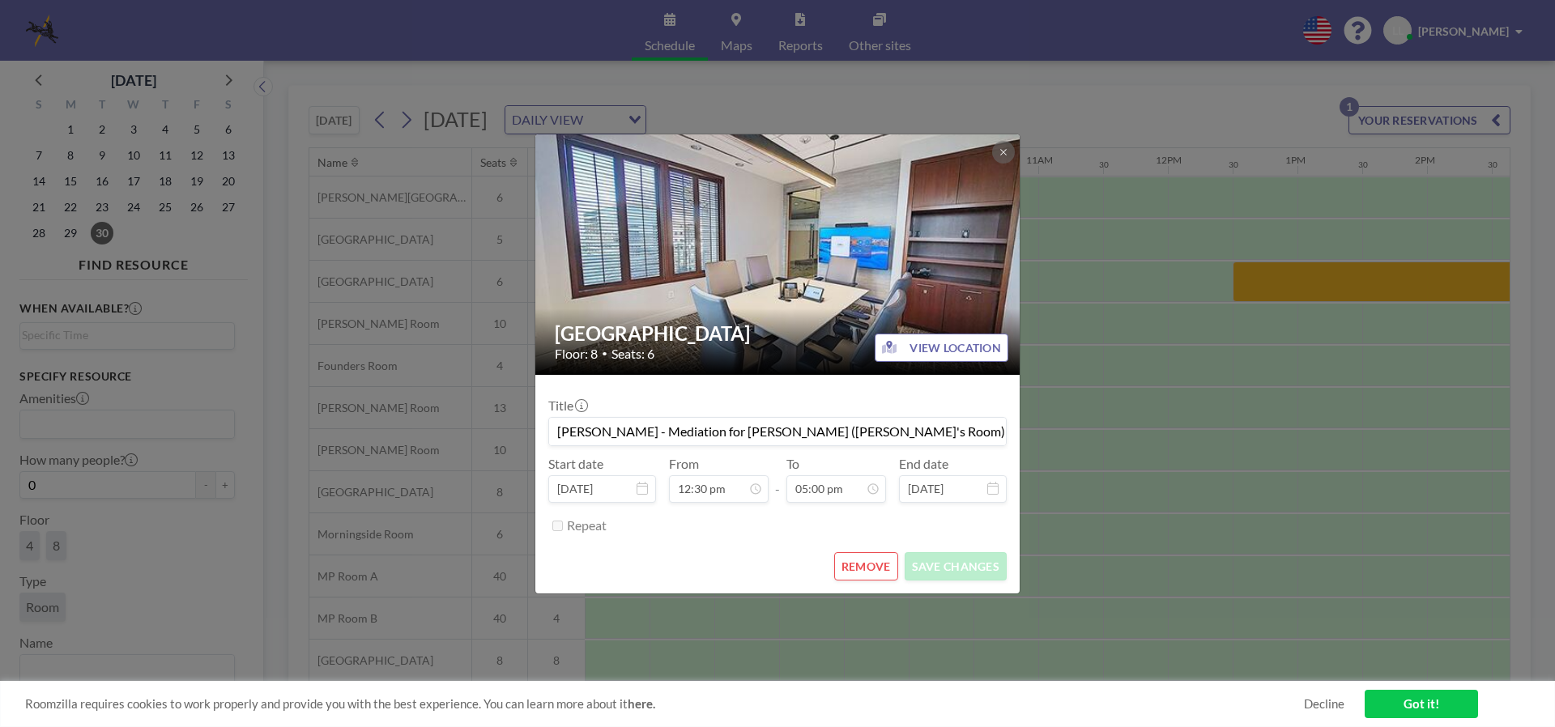
drag, startPoint x: 888, startPoint y: 443, endPoint x: 498, endPoint y: 435, distance: 389.6
click at [498, 435] on div "Buckhead Room Floor: 8 • Seats: 6 VIEW LOCATION Title [PERSON_NAME] - Mediation…" at bounding box center [777, 363] width 1555 height 727
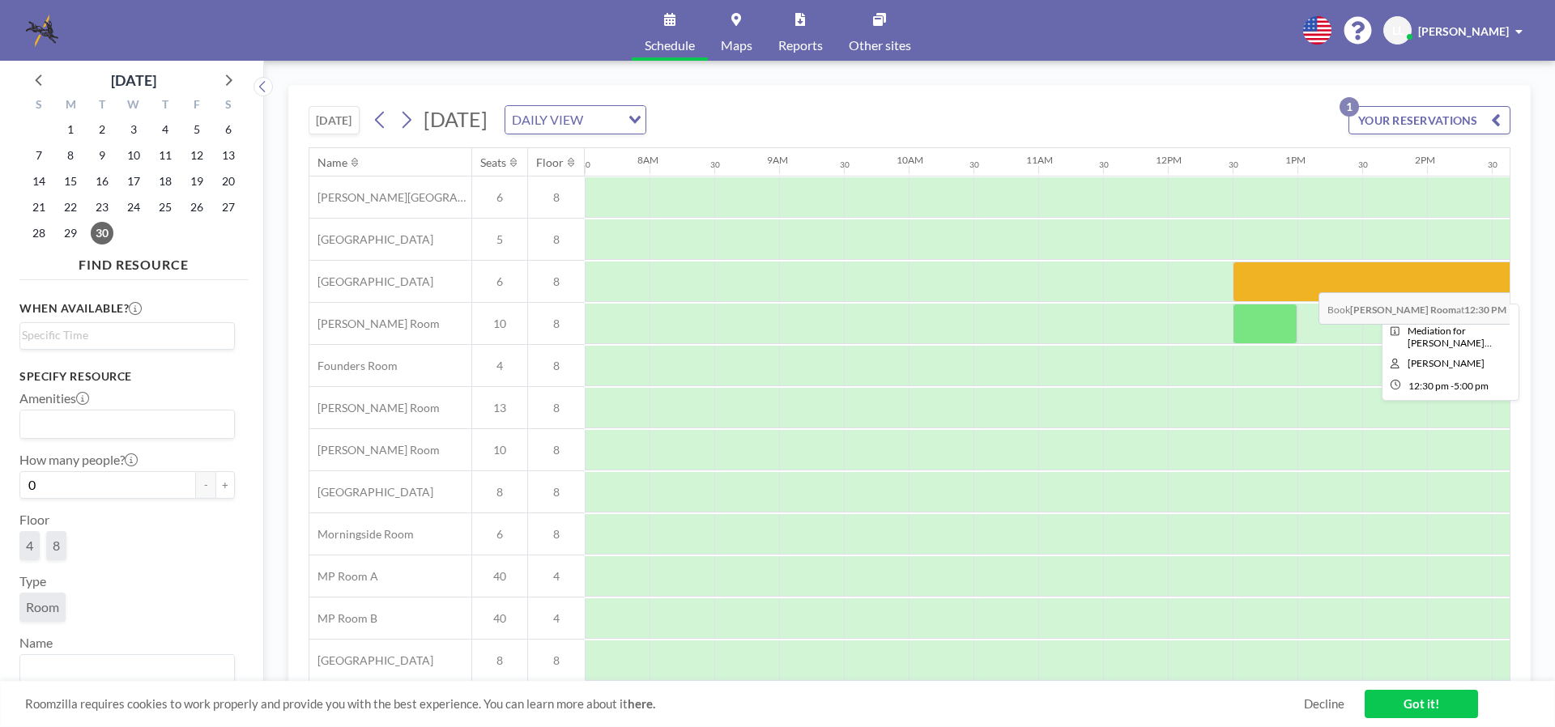
click at [1305, 280] on div at bounding box center [1524, 282] width 583 height 40
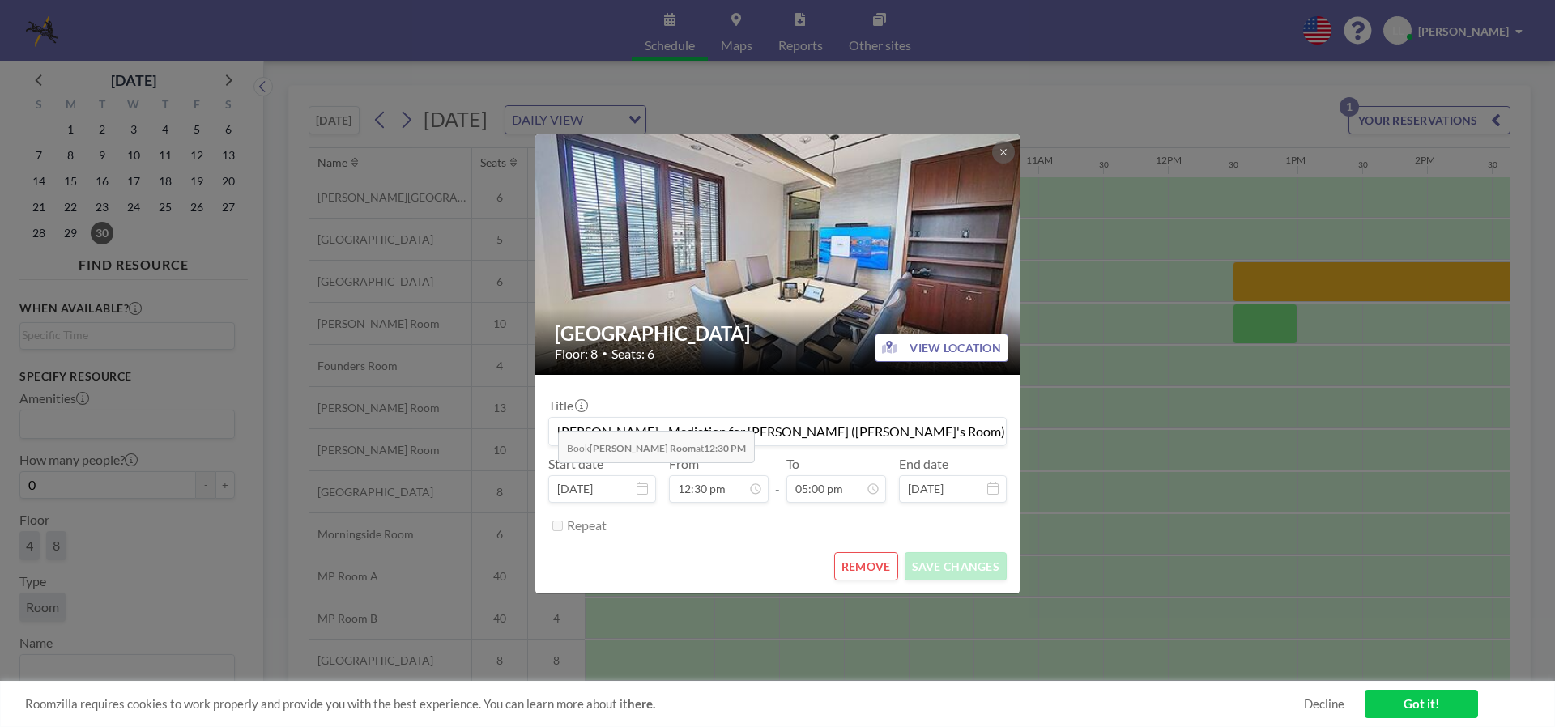
drag, startPoint x: 892, startPoint y: 432, endPoint x: 545, endPoint y: 419, distance: 347.7
click at [545, 419] on form "Title [PERSON_NAME] - Mediation for [PERSON_NAME] ([PERSON_NAME]'s Room) Start …" at bounding box center [777, 484] width 484 height 219
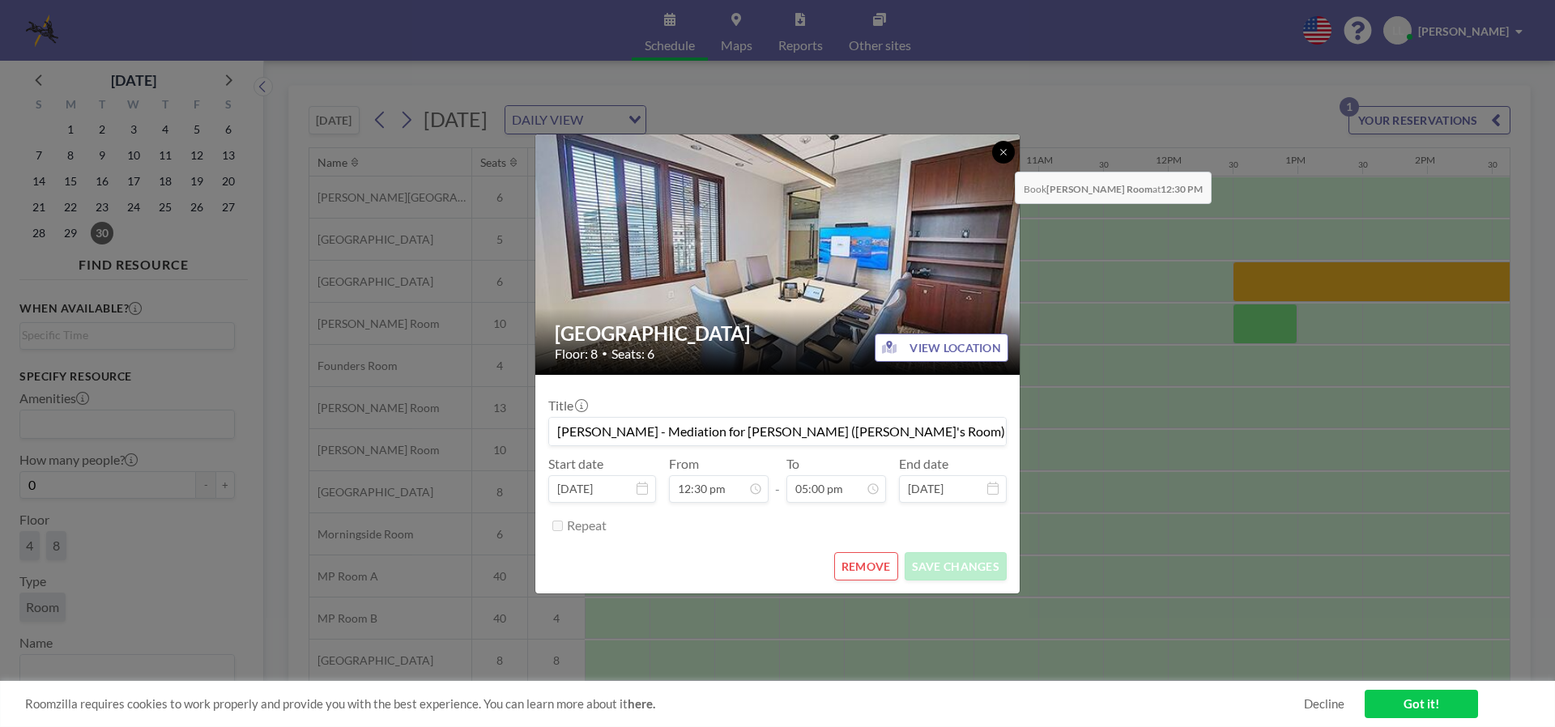
click at [1003, 160] on button at bounding box center [1003, 152] width 23 height 23
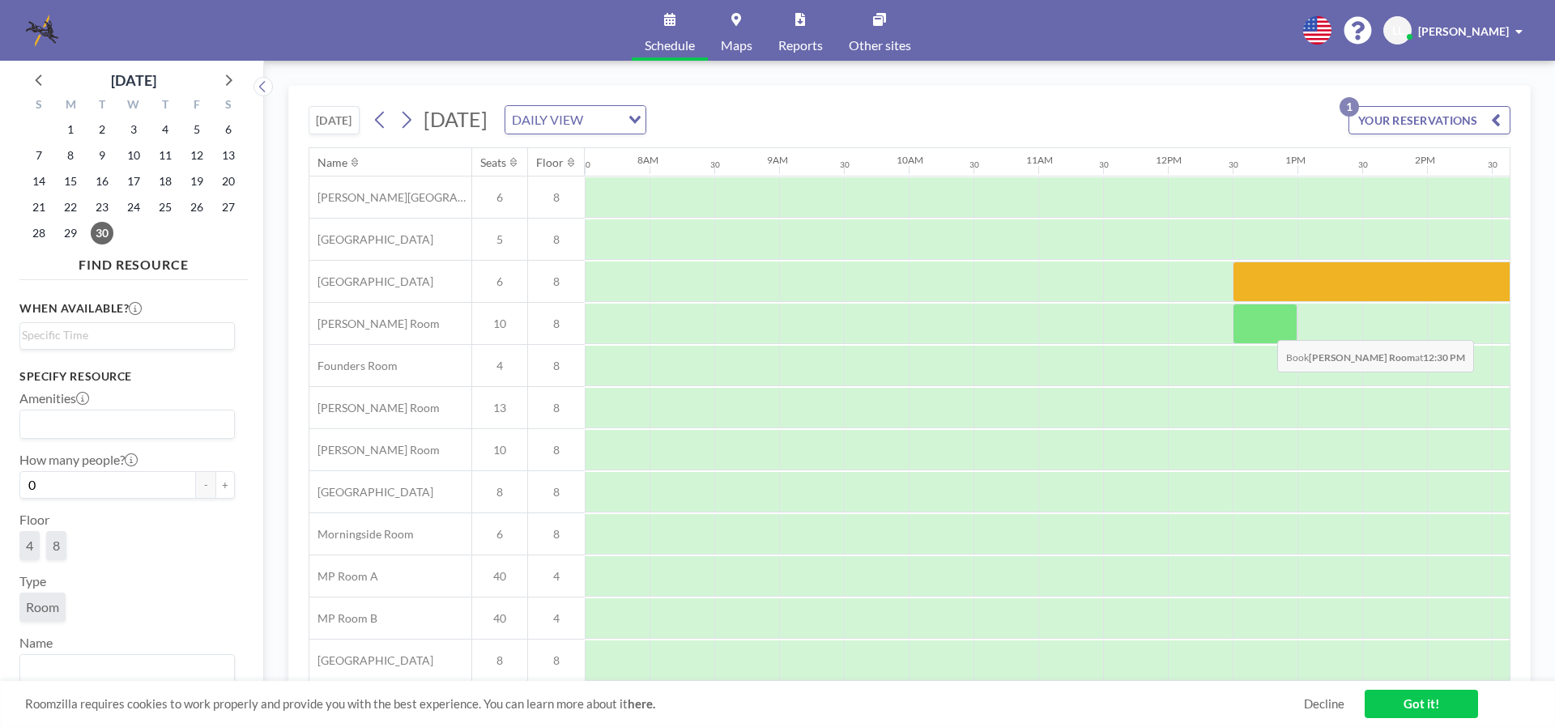
click at [1265, 327] on div at bounding box center [1265, 324] width 65 height 40
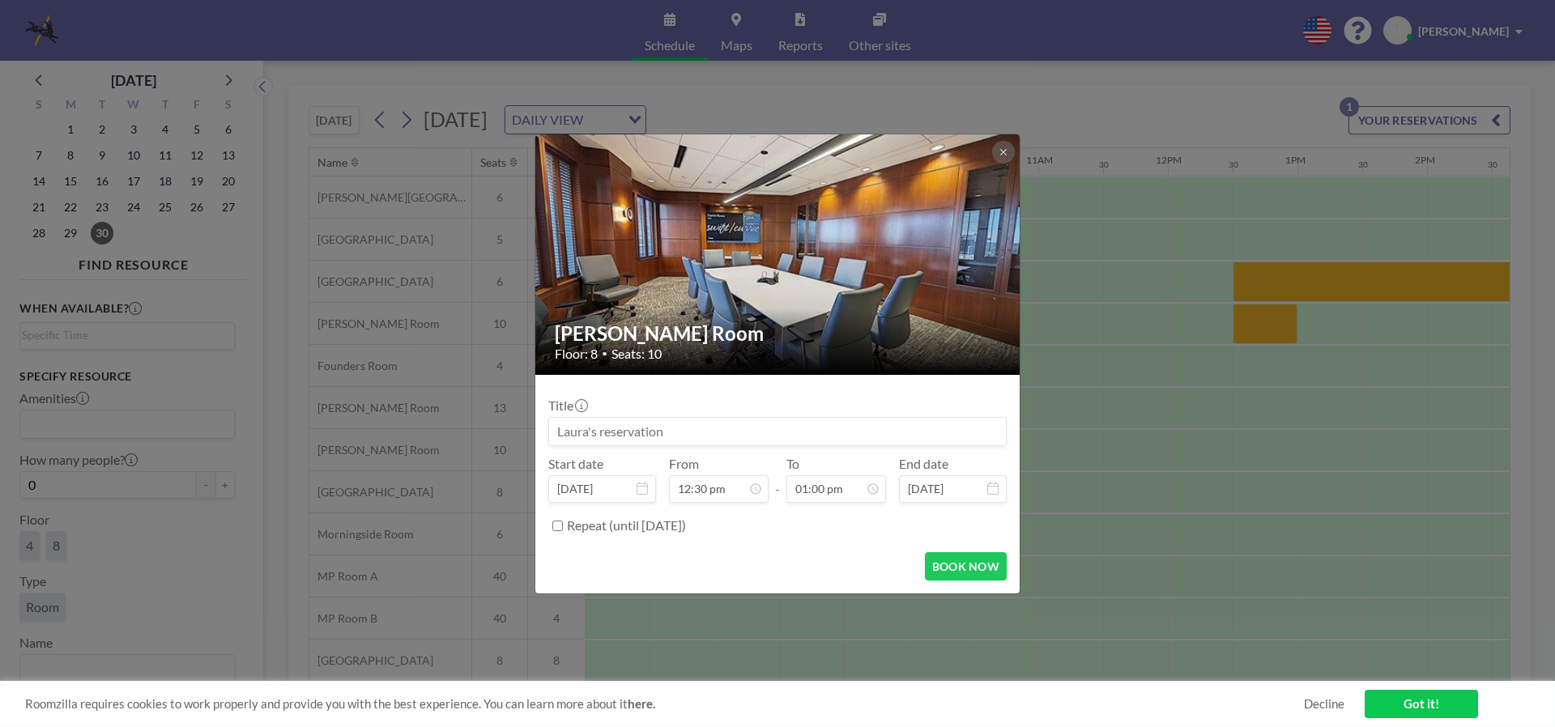
scroll to position [749, 0]
click at [656, 441] on input at bounding box center [777, 432] width 457 height 28
paste input "[PERSON_NAME] - Mediation for [PERSON_NAME] ([PERSON_NAME]'s Room)"
click at [814, 433] on input "[PERSON_NAME] - Mediation for [PERSON_NAME] ([PERSON_NAME]'s Room)" at bounding box center [777, 432] width 457 height 28
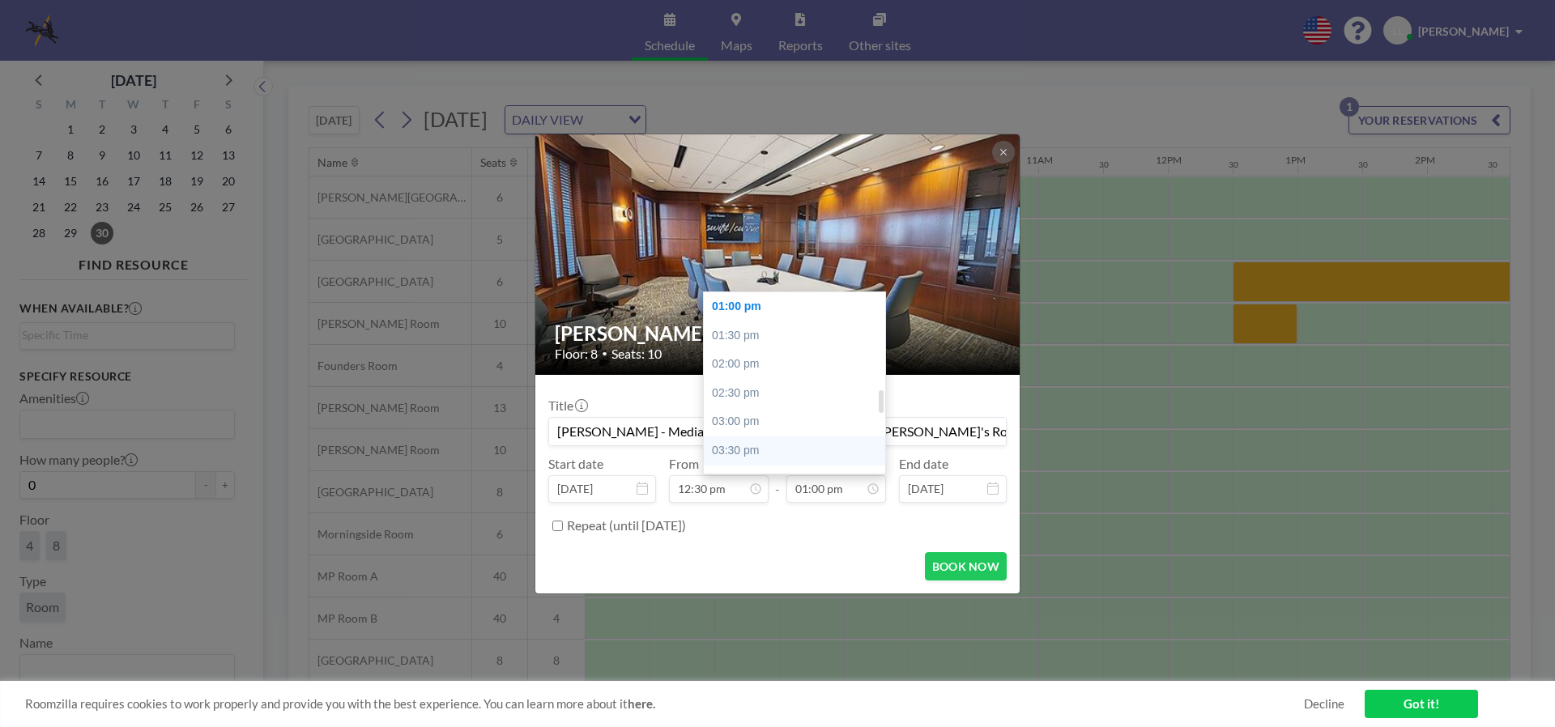
scroll to position [830, 0]
type input "[PERSON_NAME] - Mediation for [PERSON_NAME] (OC/[PERSON_NAME]'s Room)"
click at [798, 447] on div "05:00 pm" at bounding box center [799, 456] width 190 height 29
type input "05:00 pm"
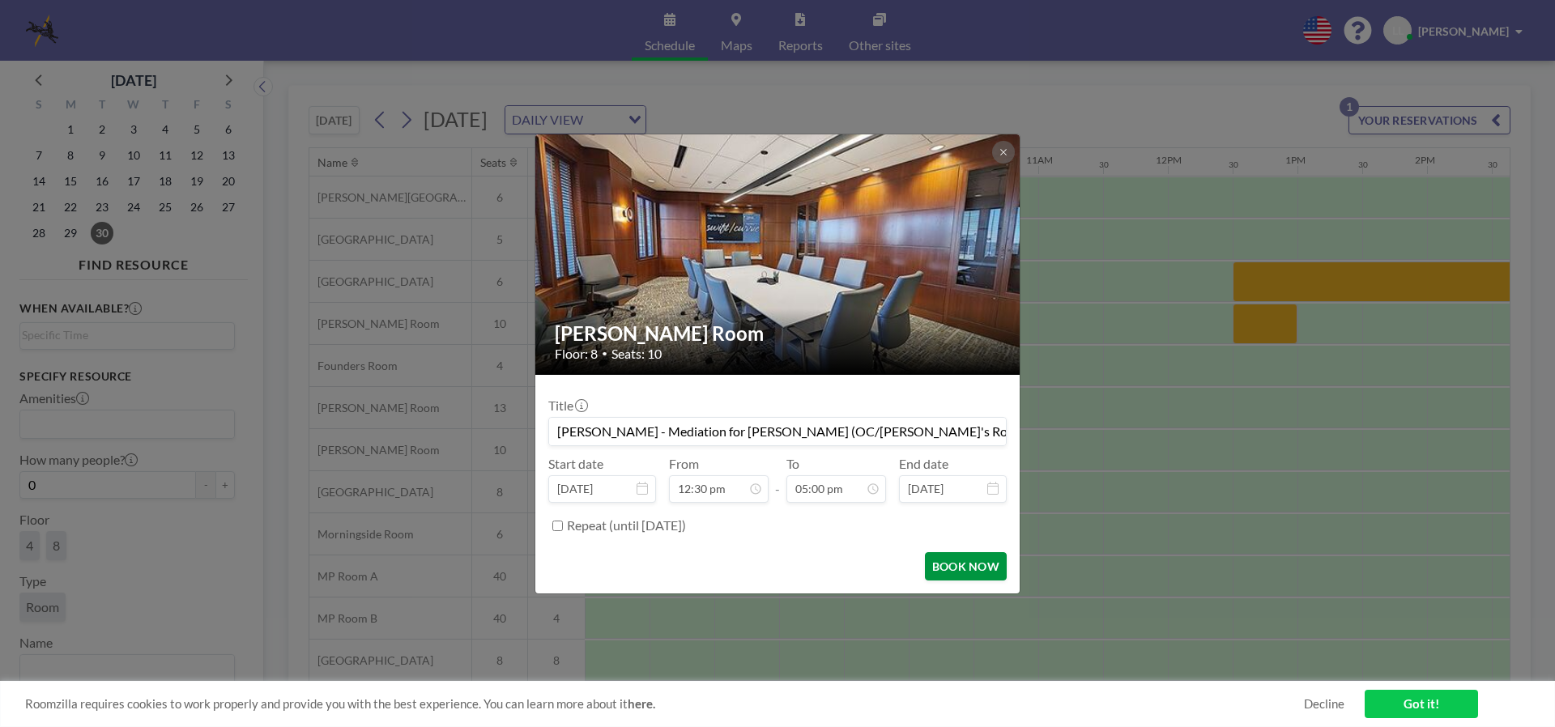
click at [947, 568] on button "BOOK NOW" at bounding box center [966, 566] width 82 height 28
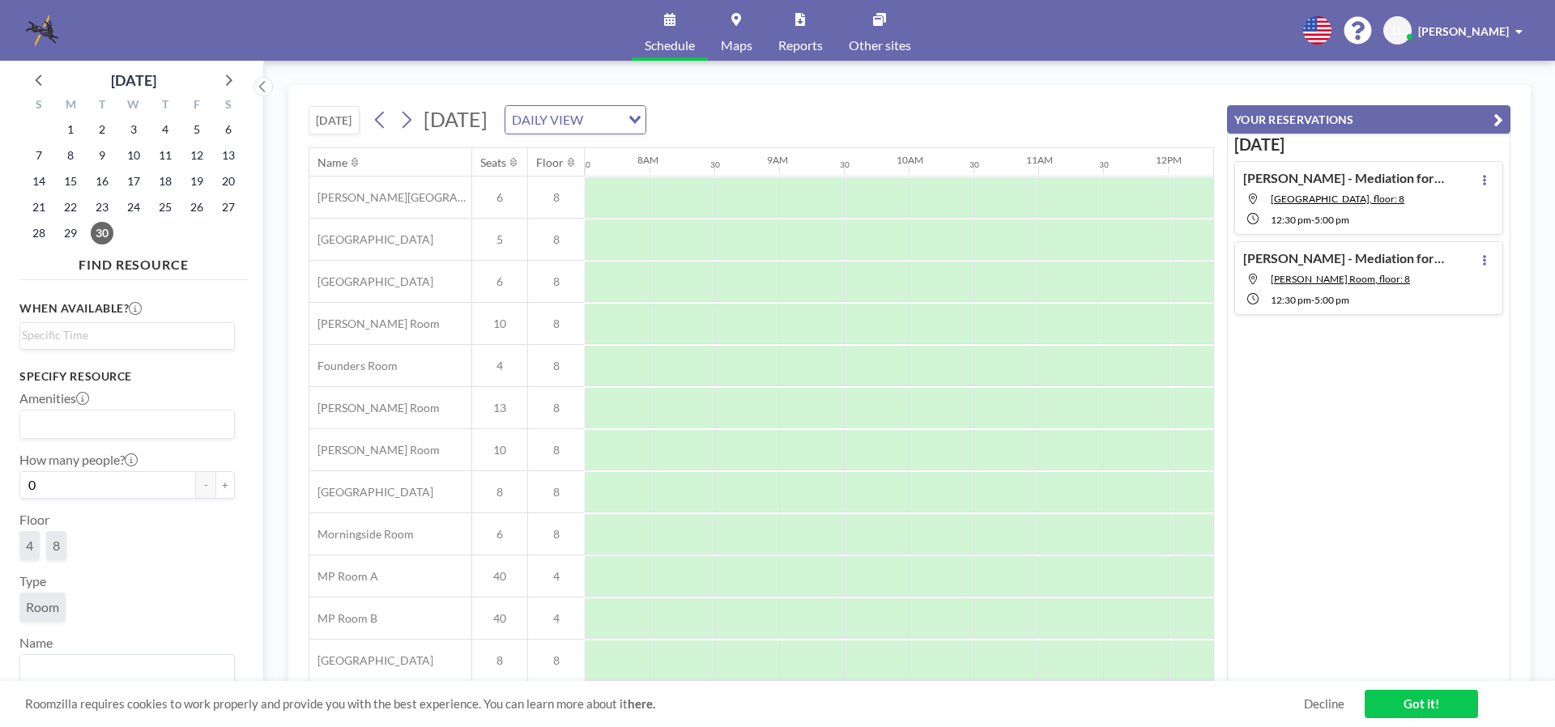
click at [1391, 212] on div "12:30 PM - 5:00 PM" at bounding box center [1358, 218] width 175 height 15
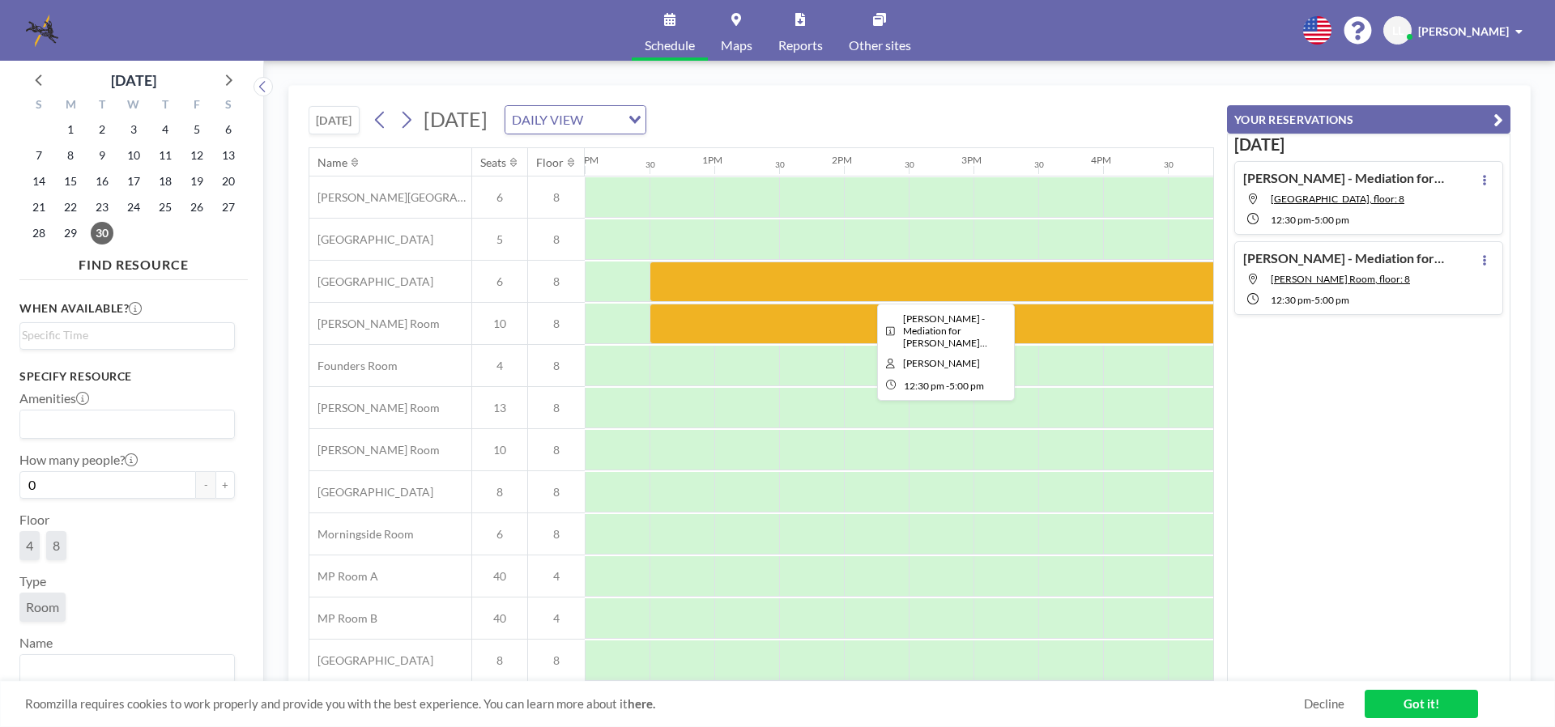
click at [701, 282] on div at bounding box center [941, 282] width 583 height 40
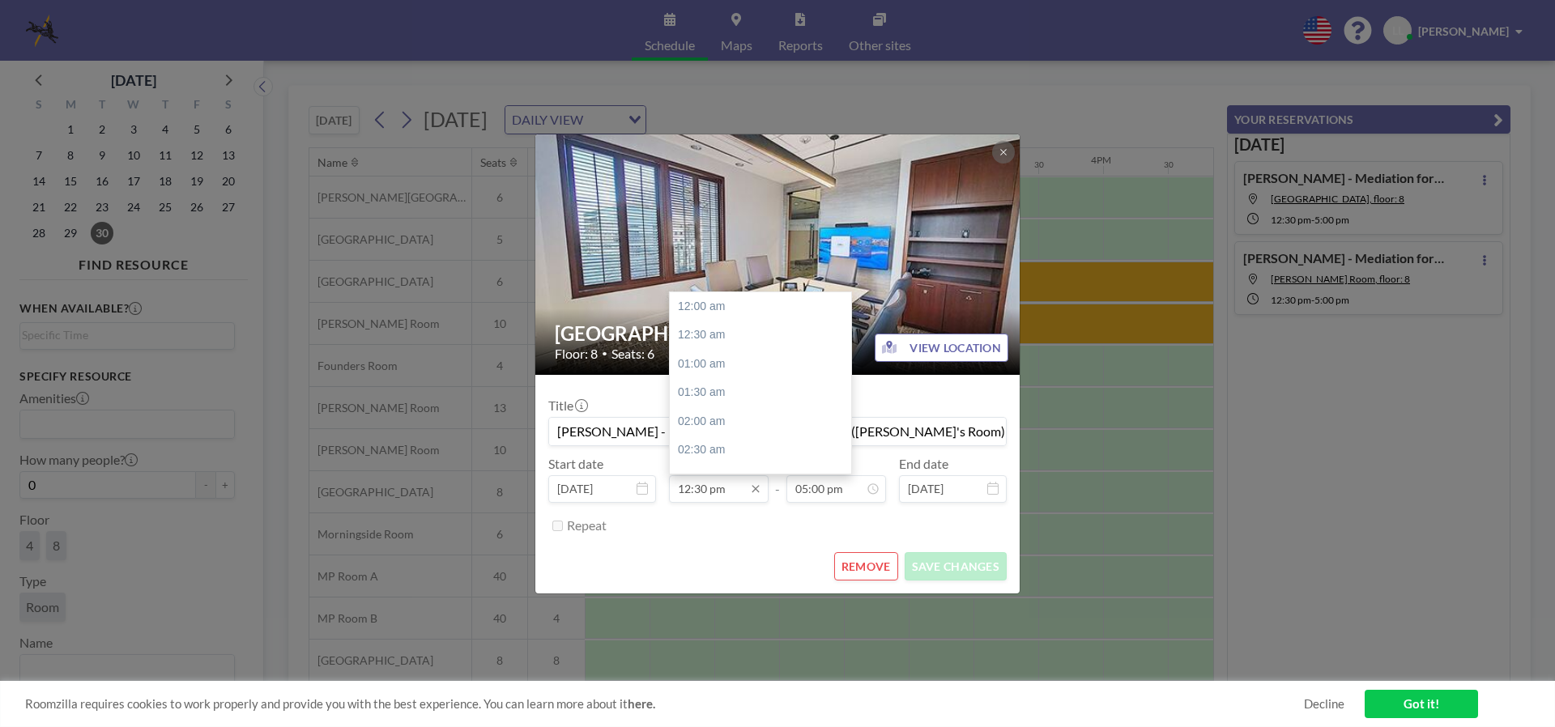
scroll to position [721, 0]
click at [713, 365] on div "01:30 pm" at bounding box center [765, 364] width 190 height 29
type input "01:30 pm"
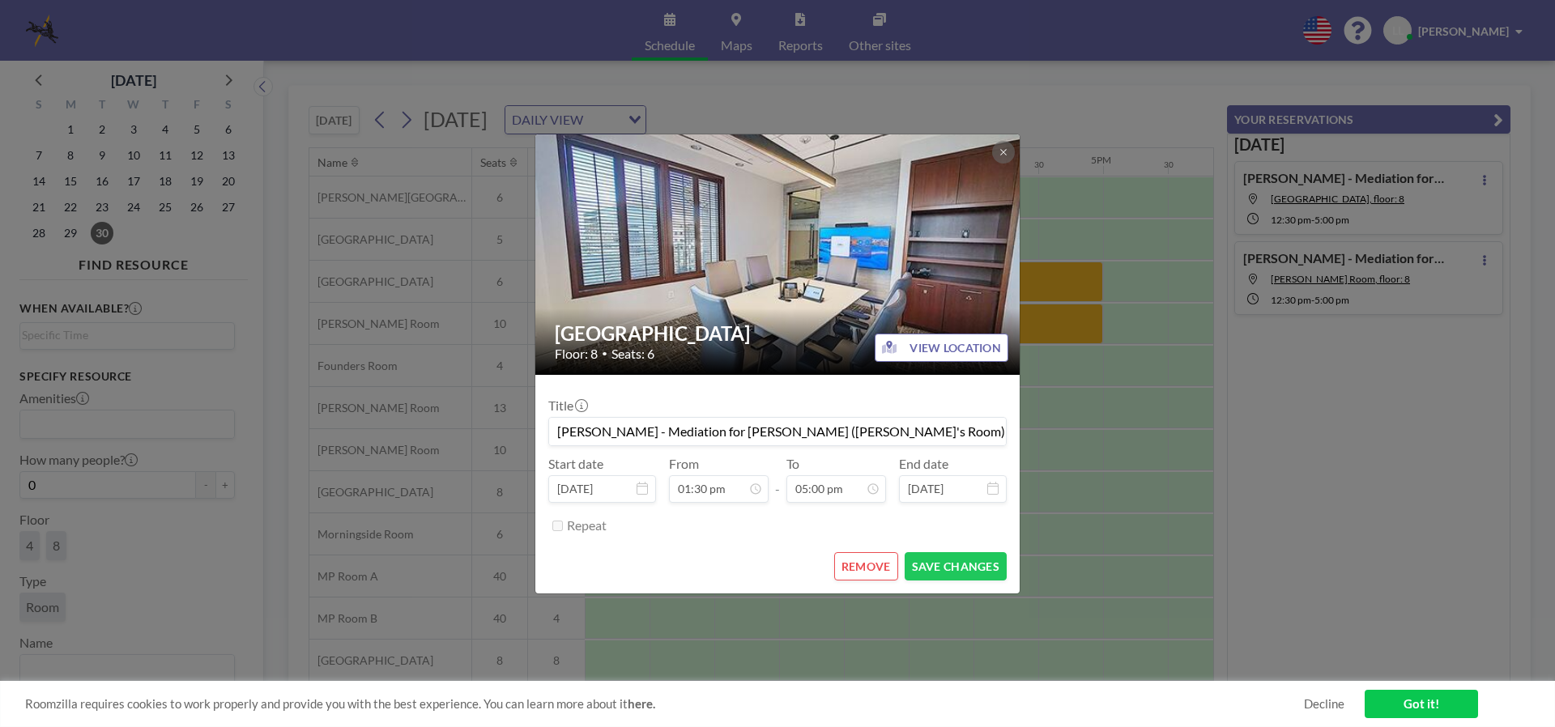
scroll to position [980, 0]
click at [939, 567] on button "SAVE CHANGES" at bounding box center [956, 566] width 102 height 28
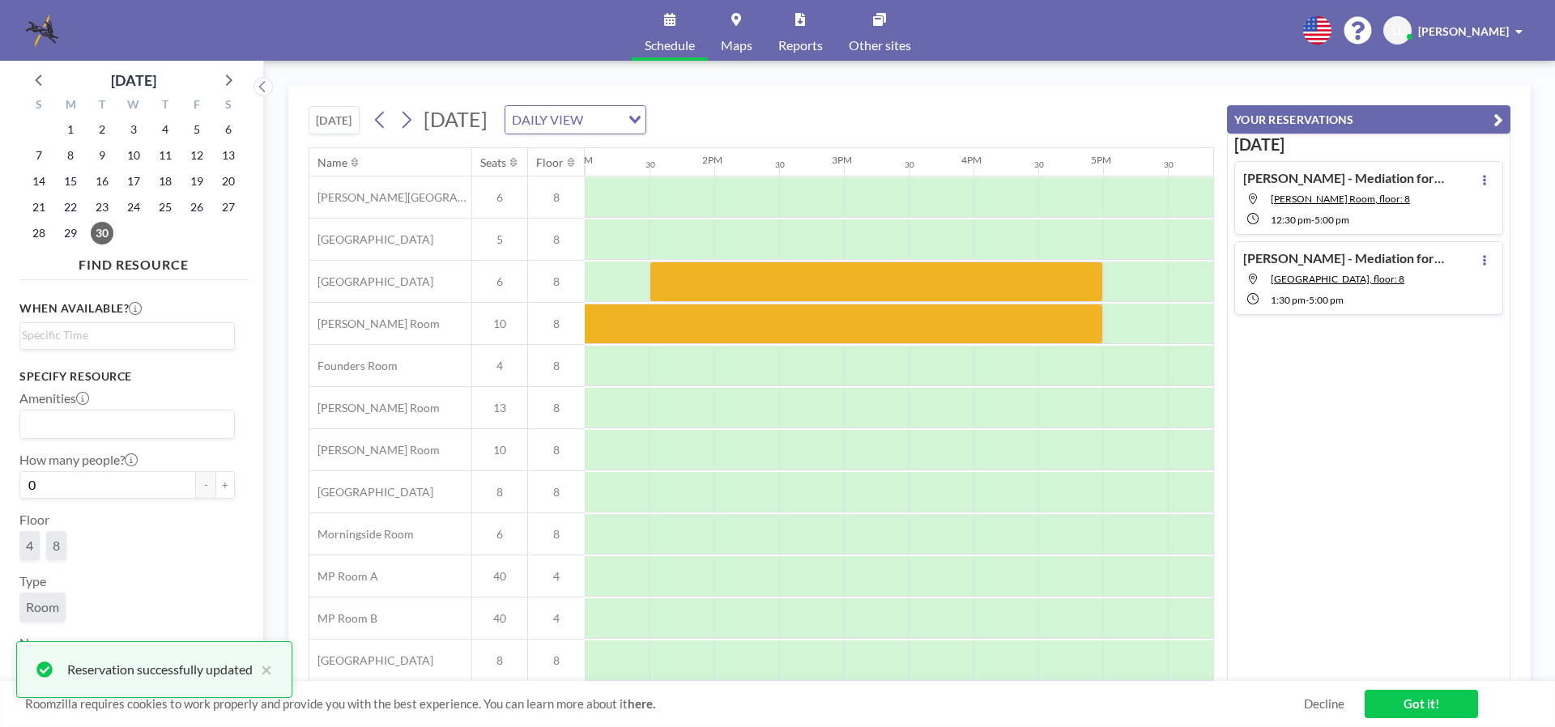
click at [1411, 206] on div "[PERSON_NAME] - Mediation for [PERSON_NAME] (OC/Claimant's Room) [PERSON_NAME] …" at bounding box center [1344, 198] width 202 height 56
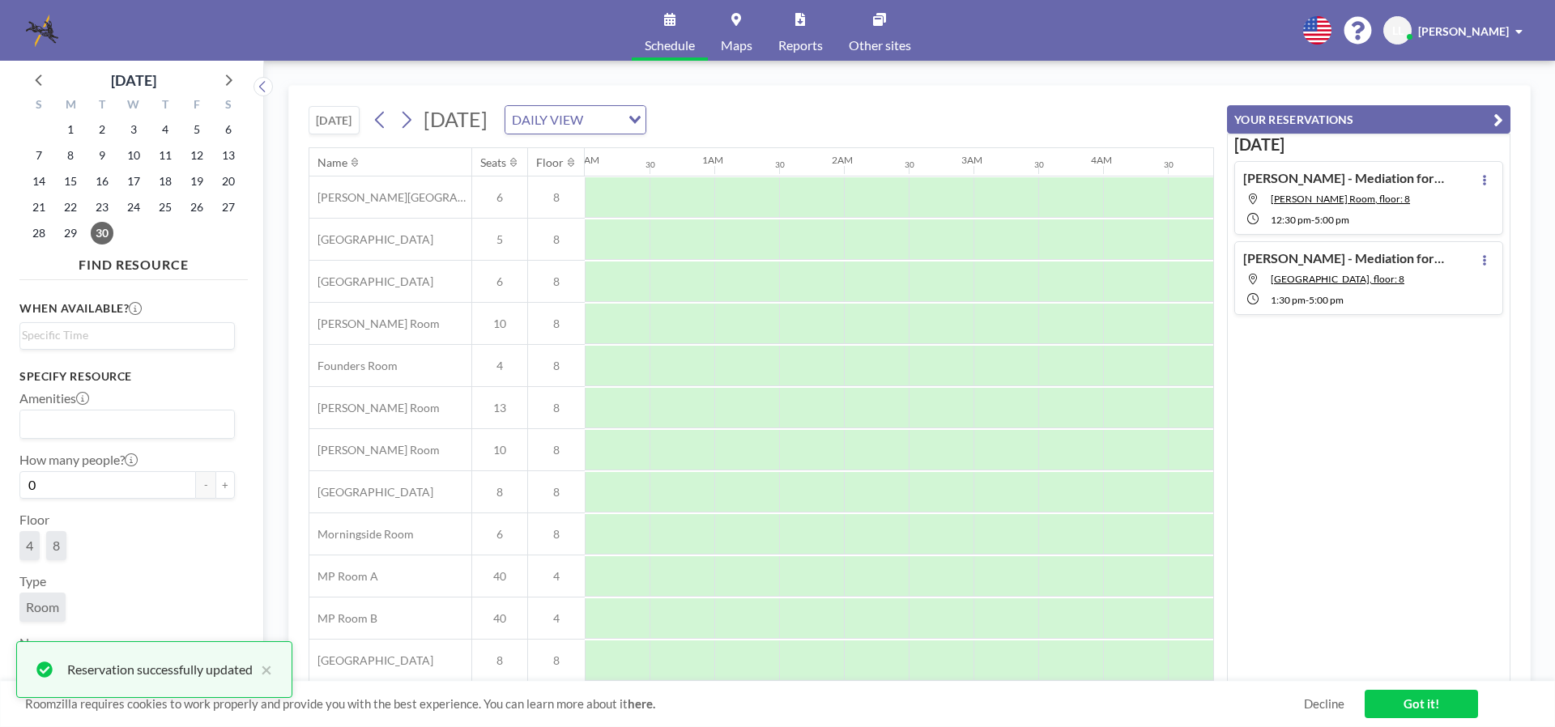
scroll to position [0, 1555]
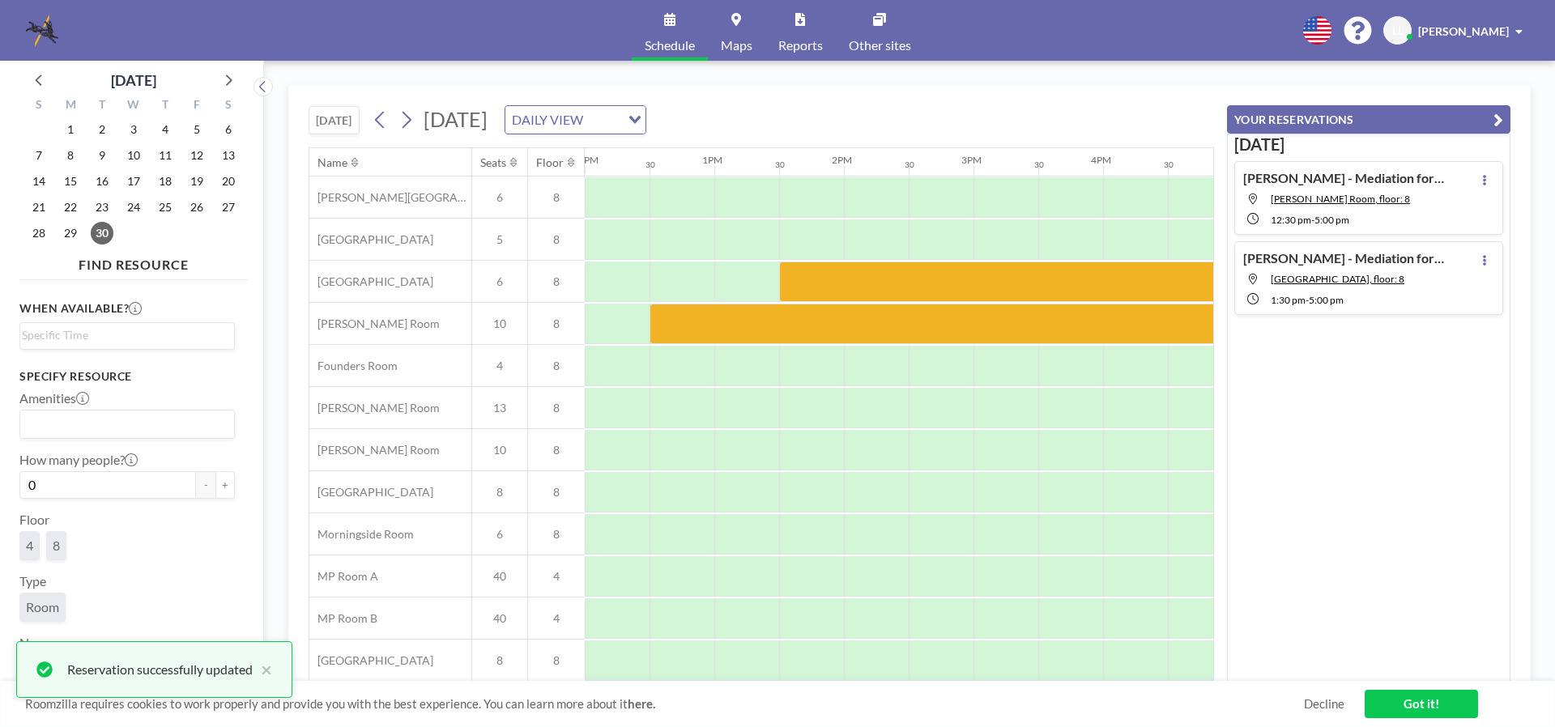
click at [1385, 177] on h4 "[PERSON_NAME] - Mediation for [PERSON_NAME] (OC/[PERSON_NAME]'s Room)" at bounding box center [1344, 178] width 202 height 16
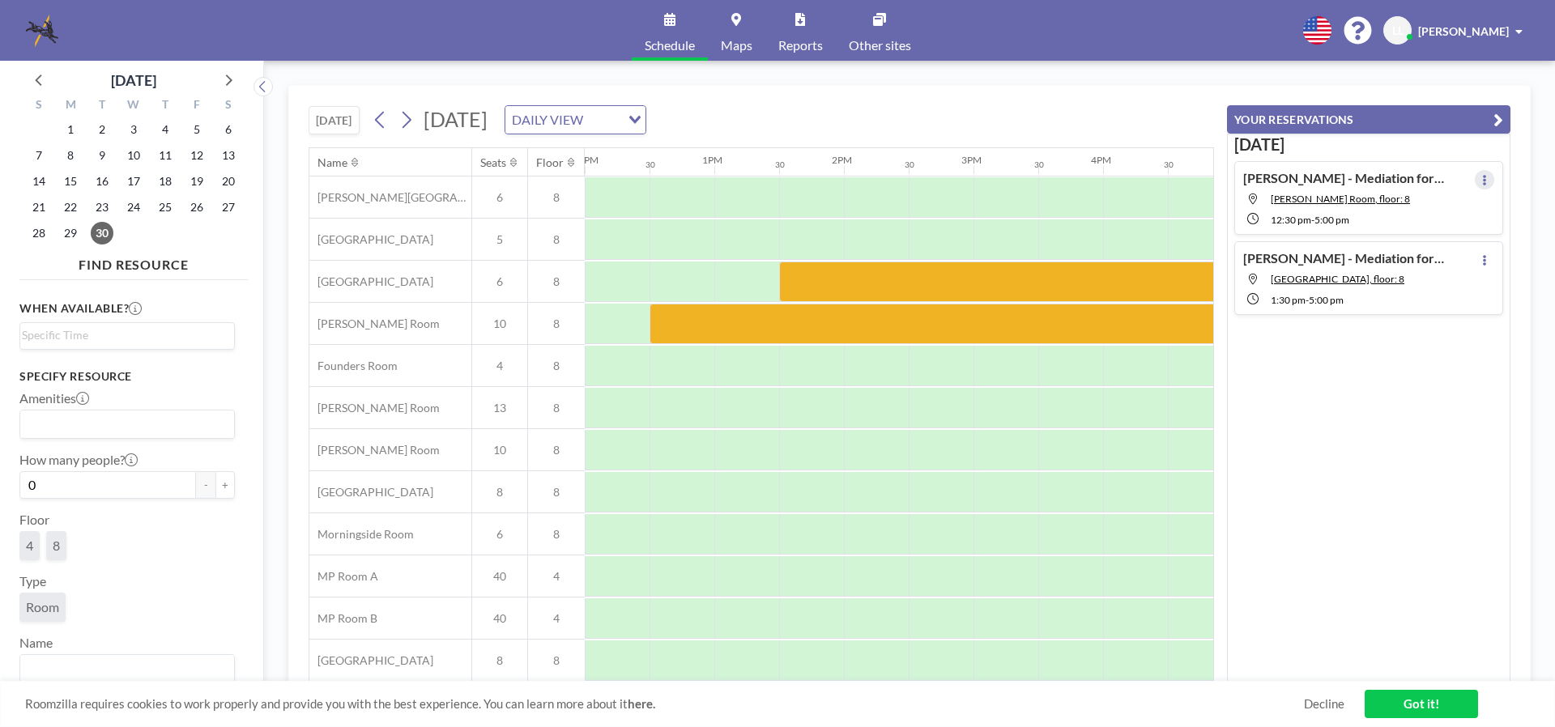
click at [1475, 178] on button at bounding box center [1484, 179] width 19 height 19
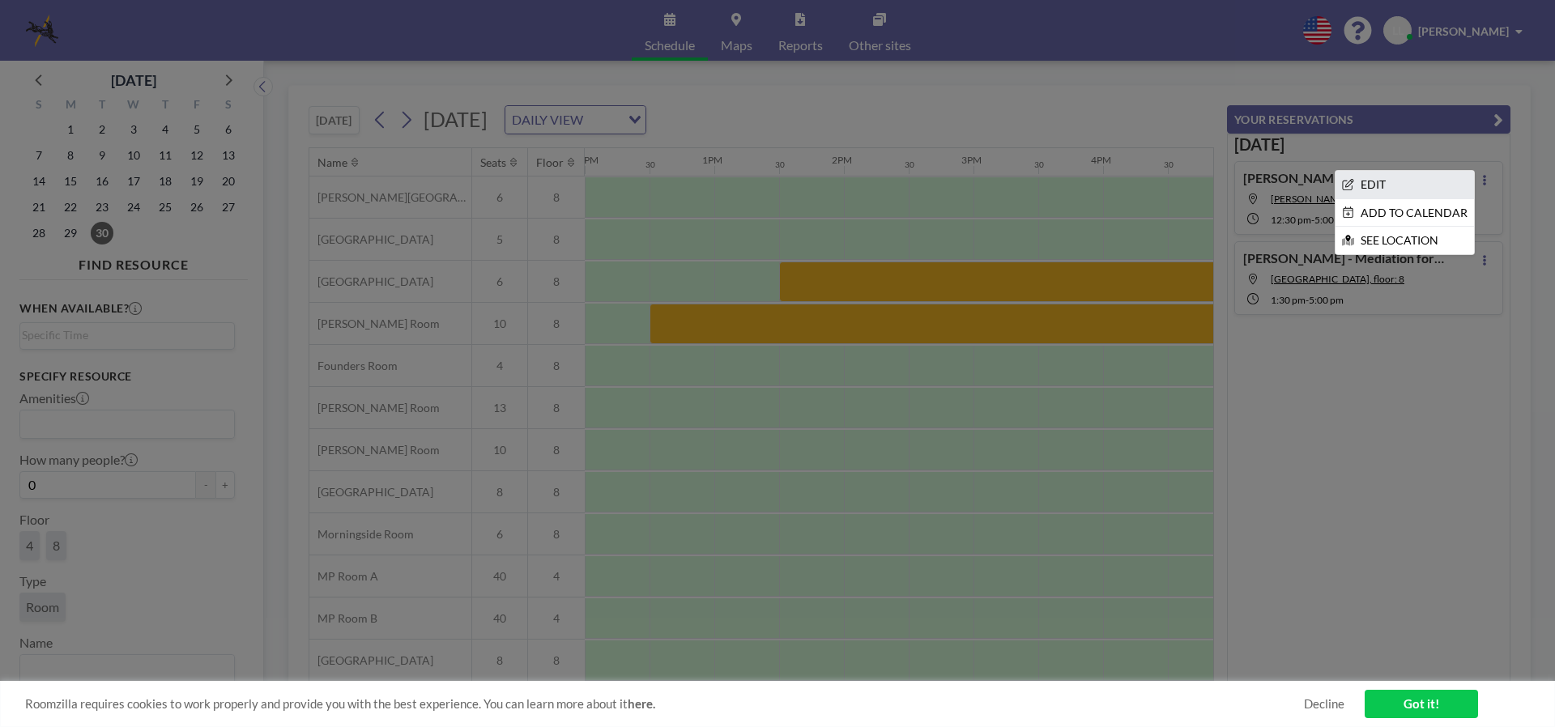
click at [1397, 189] on li "EDIT" at bounding box center [1404, 185] width 138 height 28
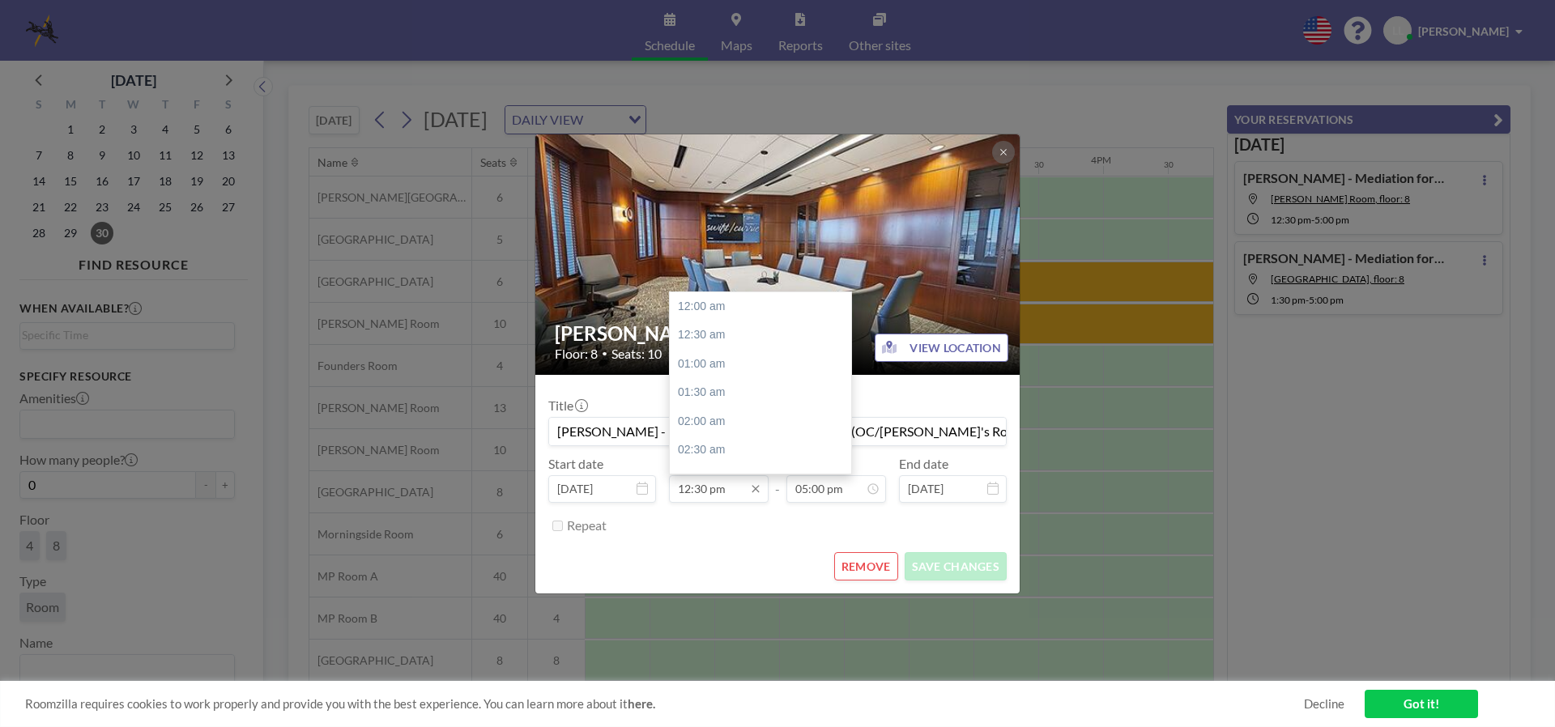
scroll to position [721, 0]
click at [718, 488] on input "12:30 pm" at bounding box center [719, 489] width 100 height 28
click at [726, 364] on div "01:30 pm" at bounding box center [765, 364] width 190 height 29
type input "01:30 pm"
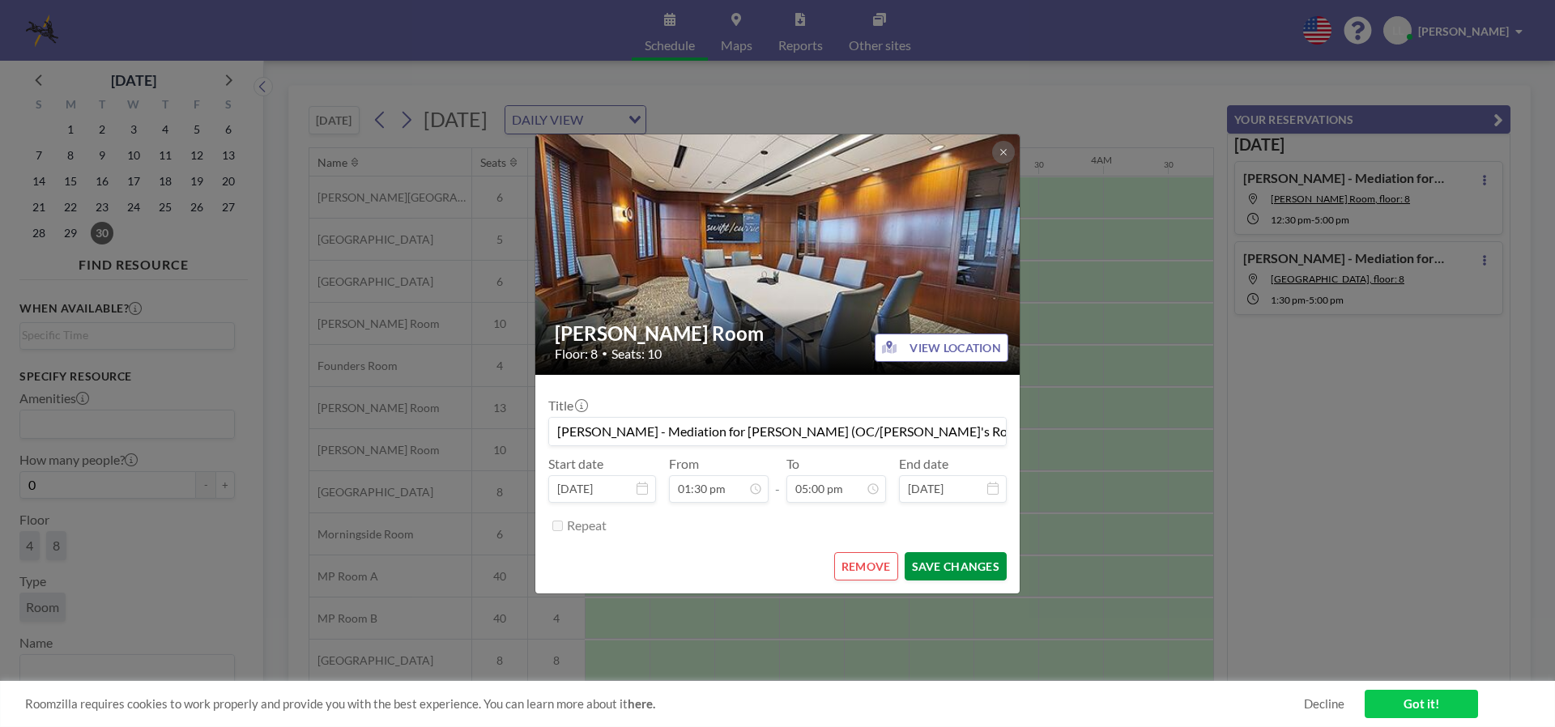
scroll to position [0, 1684]
click at [932, 573] on button "SAVE CHANGES" at bounding box center [956, 566] width 102 height 28
